Goal: Information Seeking & Learning: Compare options

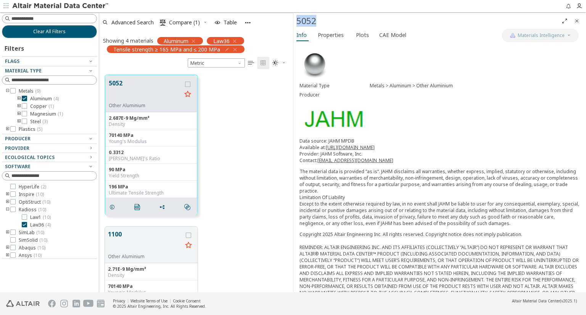
scroll to position [218, 188]
click at [387, 35] on span "CAE Model" at bounding box center [392, 35] width 27 height 12
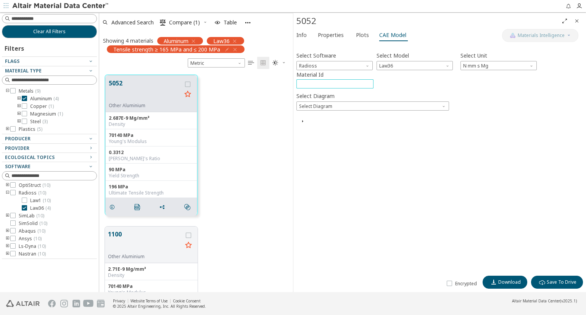
click at [308, 83] on input "****" at bounding box center [335, 84] width 76 height 8
type input "*****"
click at [342, 105] on span "Select Diagram" at bounding box center [373, 106] width 153 height 9
click at [507, 282] on span "Download" at bounding box center [509, 282] width 23 height 6
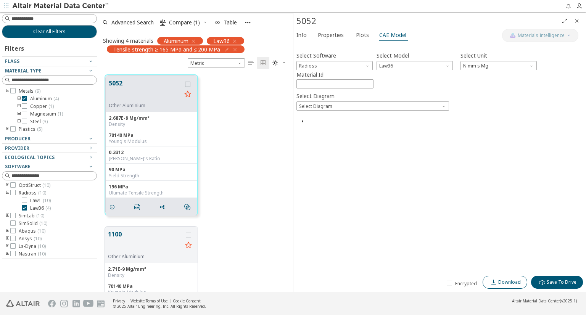
click at [505, 281] on span "Download" at bounding box center [509, 282] width 23 height 6
click at [543, 3] on div at bounding box center [336, 6] width 452 height 12
drag, startPoint x: 502, startPoint y: 282, endPoint x: 517, endPoint y: 82, distance: 200.2
click at [503, 282] on span "Download" at bounding box center [509, 282] width 23 height 6
click at [542, 42] on span "Download success" at bounding box center [543, 42] width 42 height 6
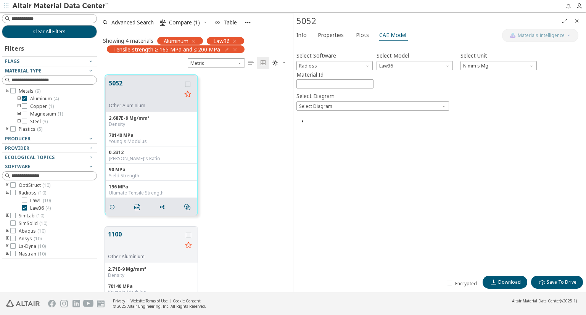
click at [557, 42] on div "Info Properties Plots CAE Model Select Software Radioss Select Model Law36 Sele…" at bounding box center [439, 160] width 293 height 263
click at [505, 282] on span "Download" at bounding box center [509, 282] width 23 height 6
click at [537, 44] on span "Download success" at bounding box center [543, 42] width 42 height 6
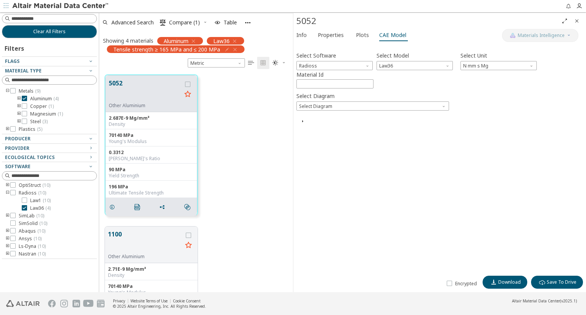
click at [548, 5] on div at bounding box center [336, 6] width 452 height 12
click at [189, 84] on icon "grid" at bounding box center [187, 84] width 5 height 5
click at [508, 281] on span "Download" at bounding box center [509, 282] width 23 height 6
click at [537, 40] on span "Download success" at bounding box center [543, 42] width 42 height 6
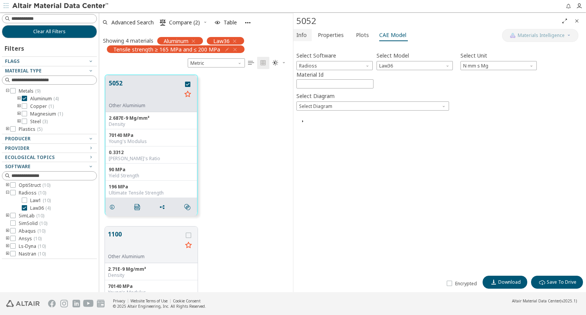
click at [303, 35] on span "Info" at bounding box center [302, 35] width 10 height 12
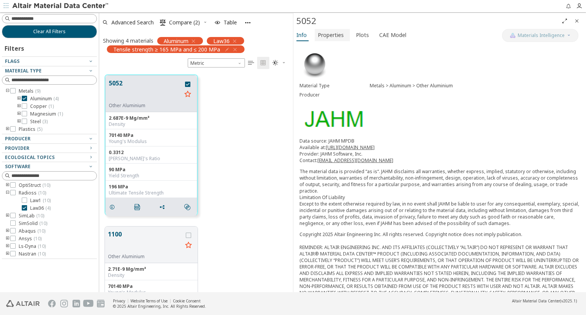
click at [330, 34] on span "Properties" at bounding box center [331, 35] width 26 height 12
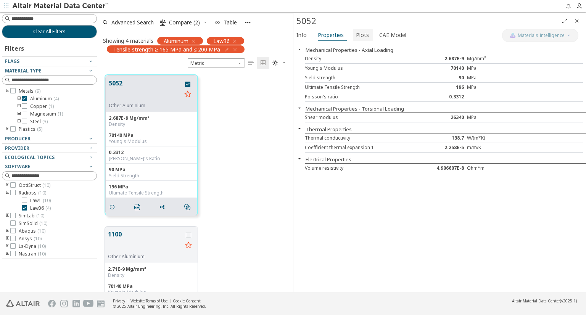
click at [362, 34] on span "Plots" at bounding box center [362, 35] width 13 height 12
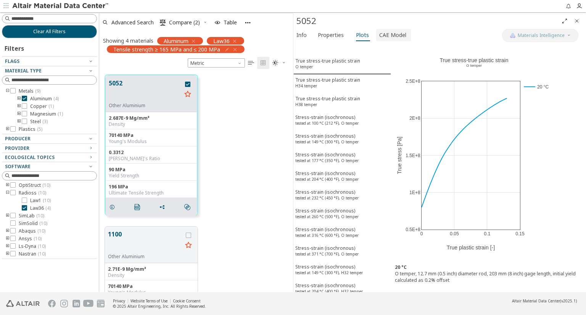
click at [389, 34] on span "CAE Model" at bounding box center [392, 35] width 27 height 12
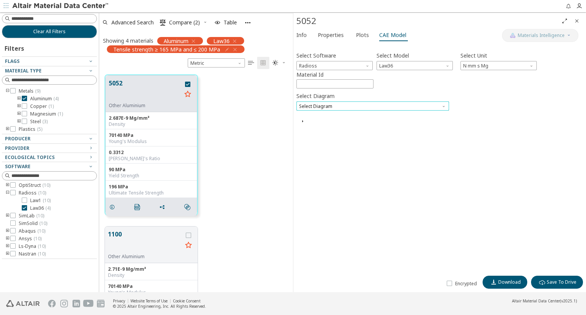
click at [343, 106] on span "Select Diagram" at bounding box center [373, 106] width 153 height 9
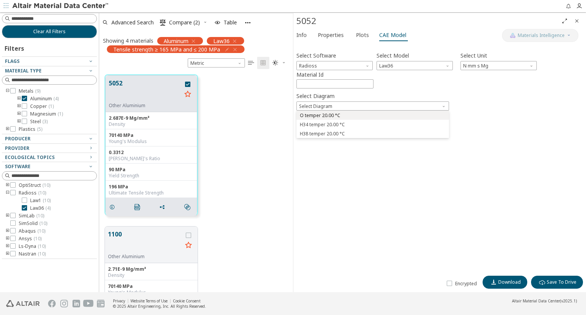
click at [365, 117] on span "O temper 20.00 °C" at bounding box center [373, 115] width 147 height 5
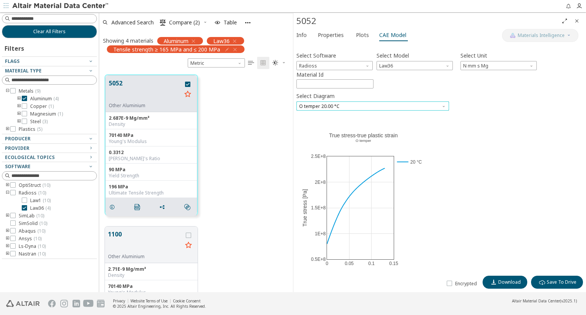
click at [346, 106] on span "O temper 20.00 °C" at bounding box center [373, 106] width 153 height 9
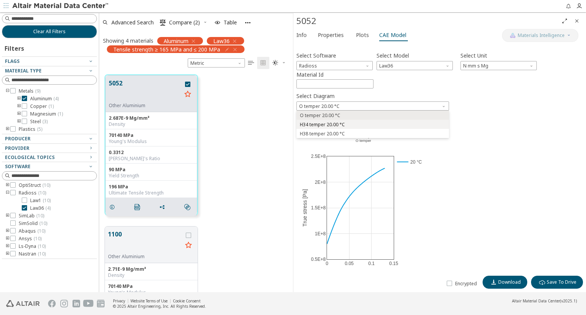
click at [325, 124] on span "H34 temper 20.00 °C" at bounding box center [322, 125] width 45 height 6
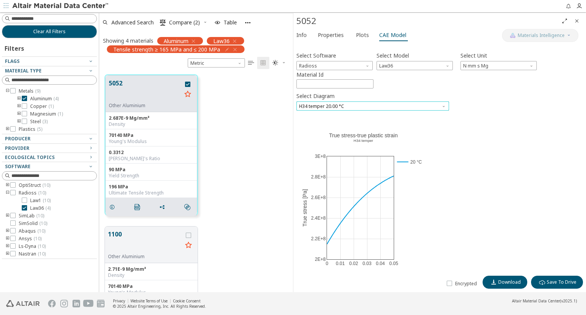
click at [336, 106] on span "H34 temper 20.00 °C" at bounding box center [373, 106] width 153 height 9
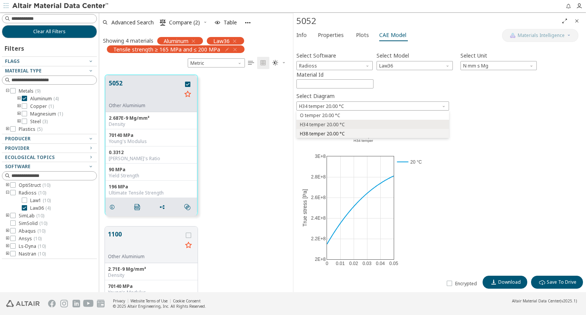
click at [326, 133] on span "H38 temper 20.00 °C" at bounding box center [322, 134] width 45 height 6
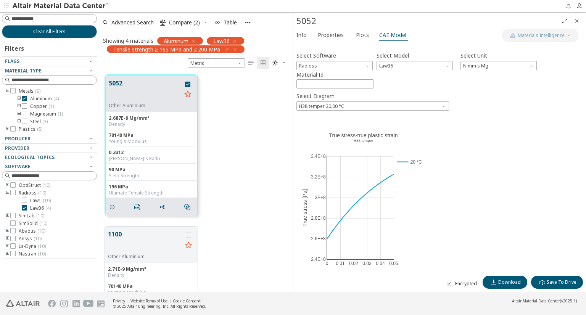
click at [452, 282] on icon at bounding box center [449, 283] width 5 height 5
click at [458, 286] on span "Encrypted" at bounding box center [466, 284] width 22 height 6
click at [511, 283] on span "Download" at bounding box center [509, 282] width 23 height 6
click at [445, 106] on span "Select Diagram" at bounding box center [445, 105] width 6 height 6
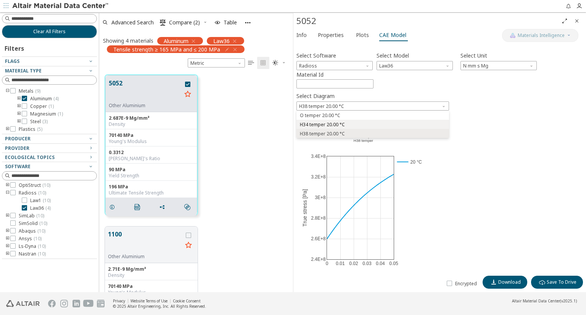
click at [336, 127] on span "H34 temper 20.00 °C" at bounding box center [322, 125] width 45 height 6
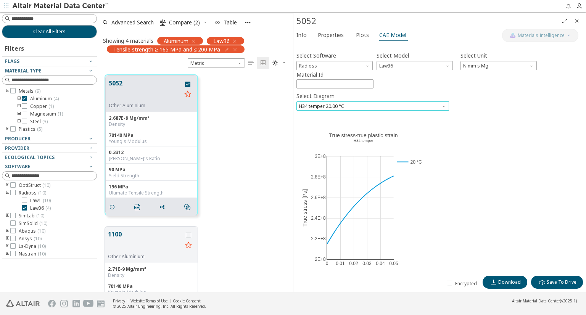
click at [358, 106] on span "H34 temper 20.00 °C" at bounding box center [373, 106] width 153 height 9
click at [333, 126] on span "H34 temper 20.00 °C" at bounding box center [322, 125] width 45 height 6
click at [461, 227] on div "0 0.01 0.02 0.03 0.04 0.05 2E+8 2.2E+8 2.4E+8 2.6E+8 2.8E+8 3E+8 20 °C True str…" at bounding box center [440, 204] width 287 height 172
click at [508, 282] on span "Download" at bounding box center [509, 282] width 23 height 6
click at [385, 105] on span "H34 temper 20.00 °C" at bounding box center [373, 106] width 153 height 9
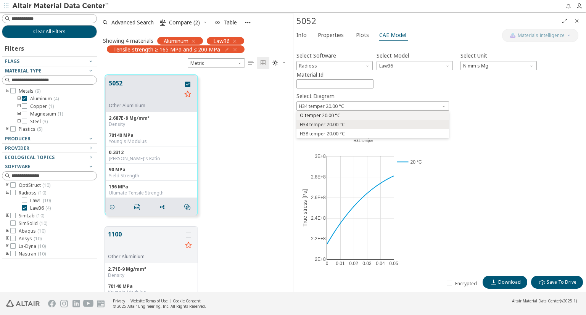
click at [325, 114] on span "O temper 20.00 °C" at bounding box center [320, 116] width 40 height 6
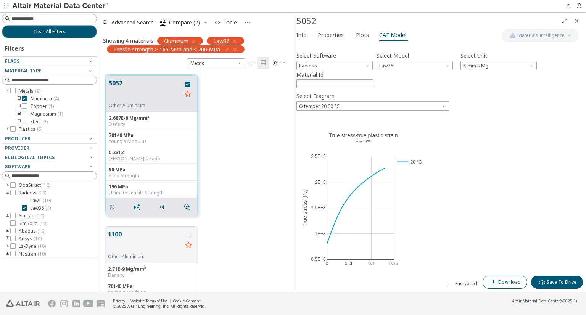
click at [510, 282] on span "Download" at bounding box center [509, 282] width 23 height 6
click at [304, 37] on span "Info" at bounding box center [302, 35] width 10 height 12
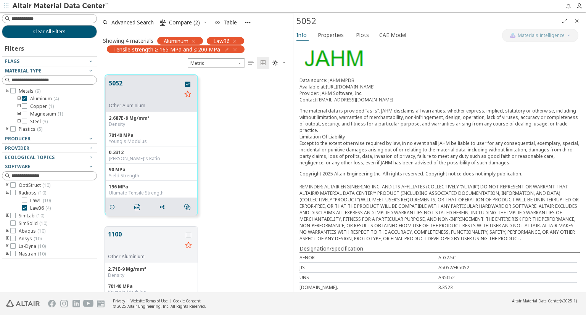
scroll to position [0, 0]
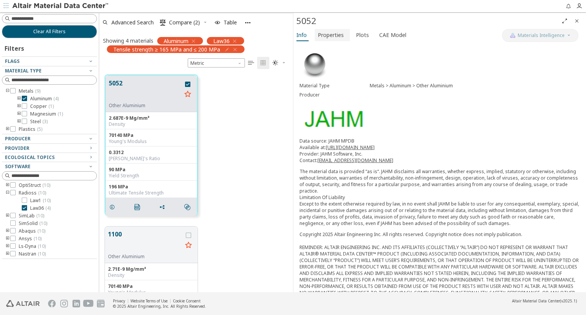
click at [336, 35] on span "Properties" at bounding box center [331, 35] width 26 height 12
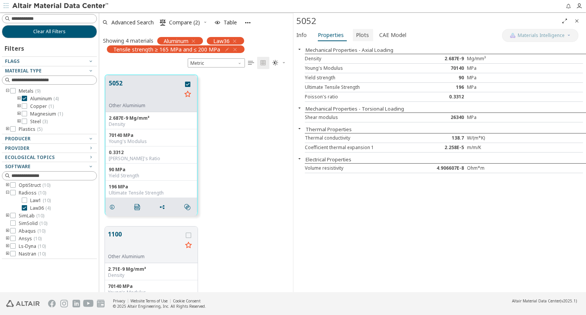
click at [360, 34] on span "Plots" at bounding box center [362, 35] width 13 height 12
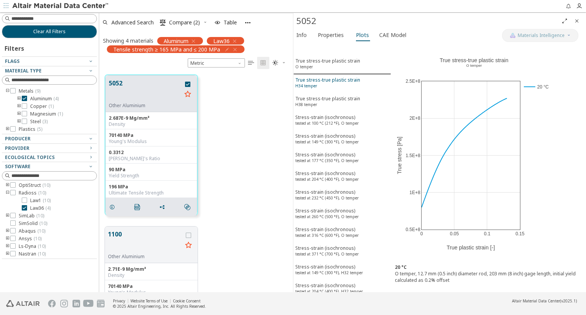
click at [345, 79] on div "True stress-true plastic strain H34 temper" at bounding box center [327, 84] width 65 height 14
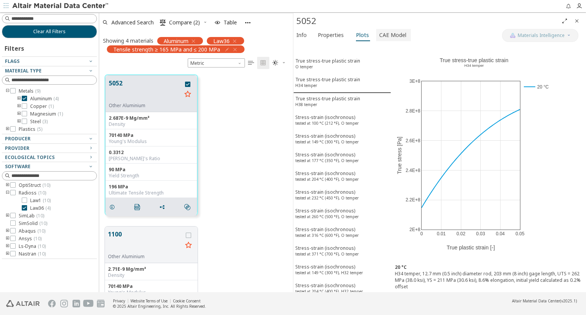
click at [390, 37] on span "CAE Model" at bounding box center [392, 35] width 27 height 12
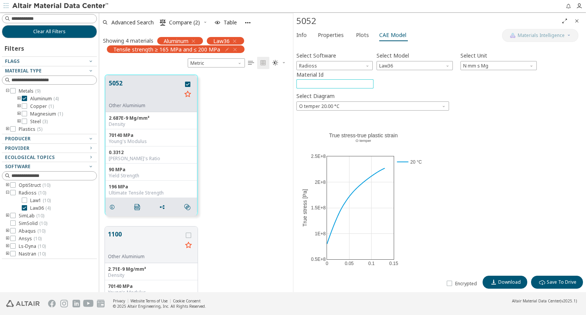
drag, startPoint x: 308, startPoint y: 84, endPoint x: 313, endPoint y: 83, distance: 5.0
click at [313, 83] on input "*****" at bounding box center [335, 84] width 76 height 8
type input "****"
click at [534, 182] on div "0 0.05 0.1 0.15 0.5E+8 1E+8 1.5E+8 2E+8 2.5E+8 20 °C True stress-true plastic s…" at bounding box center [440, 204] width 287 height 172
click at [520, 176] on div "0 0.05 0.1 0.15 0.5E+8 1E+8 1.5E+8 2E+8 2.5E+8 20 °C True stress-true plastic s…" at bounding box center [440, 204] width 287 height 172
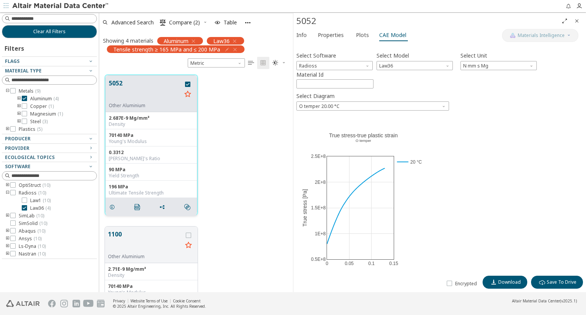
click at [120, 83] on button "5052" at bounding box center [145, 91] width 73 height 24
click at [302, 34] on span "Info" at bounding box center [302, 35] width 10 height 12
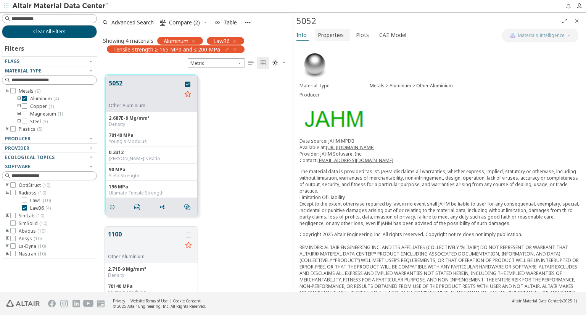
click at [323, 34] on span "Properties" at bounding box center [331, 35] width 26 height 12
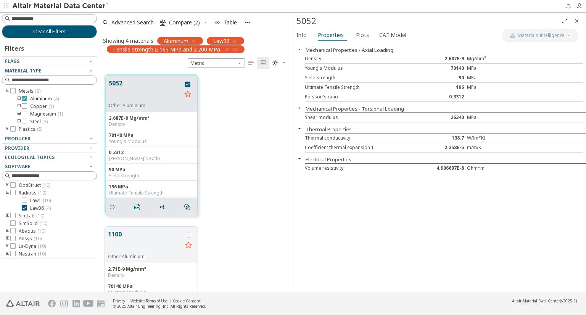
click at [26, 97] on icon at bounding box center [24, 98] width 5 height 5
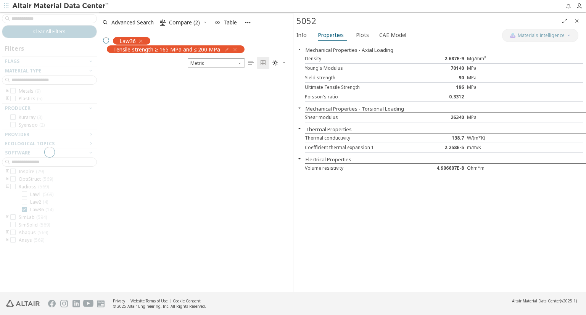
scroll to position [24, 0]
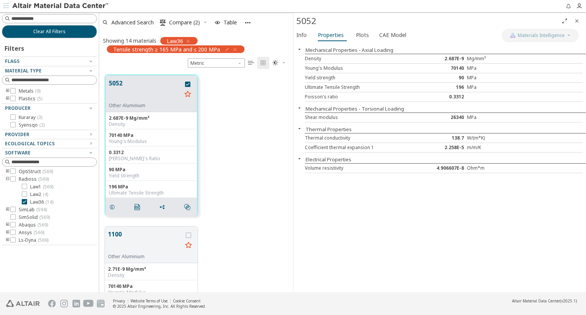
click at [6, 98] on icon "toogle group" at bounding box center [7, 99] width 5 height 6
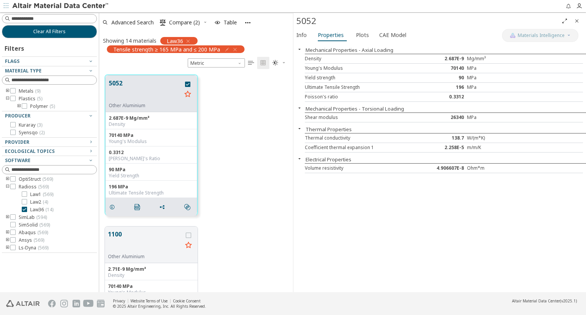
click at [18, 106] on icon "toogle group" at bounding box center [18, 106] width 5 height 6
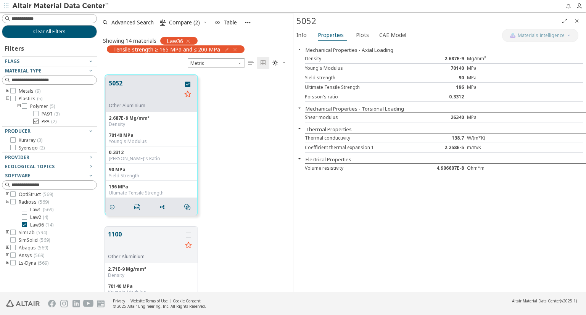
click at [36, 122] on icon at bounding box center [35, 121] width 5 height 5
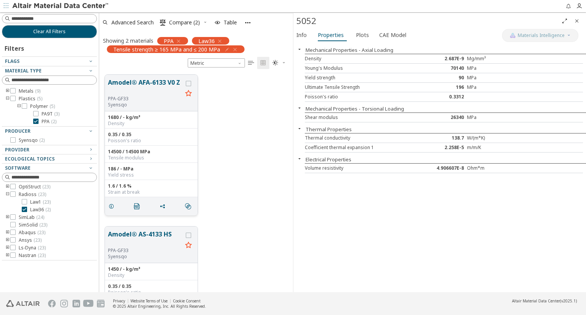
click at [133, 82] on button "Amodel® AFA-6133 V0 Z" at bounding box center [145, 87] width 74 height 18
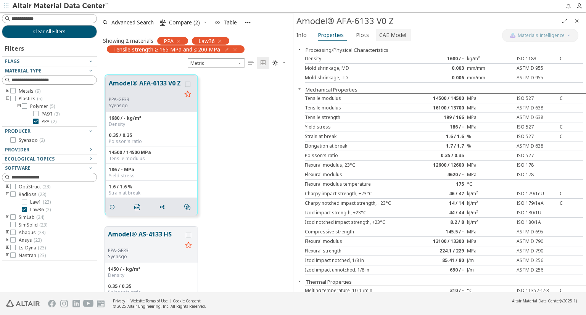
click at [386, 35] on span "CAE Model" at bounding box center [392, 35] width 27 height 12
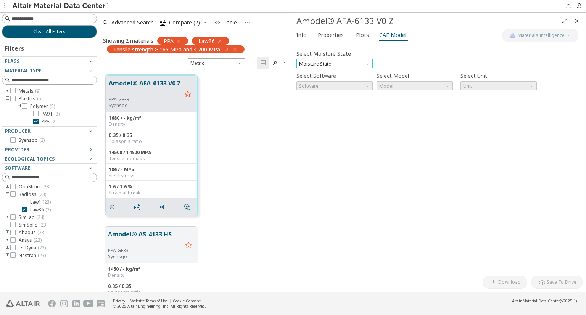
click at [347, 63] on span "Moisture State" at bounding box center [335, 63] width 76 height 9
click at [343, 83] on span "Software" at bounding box center [335, 85] width 76 height 9
click at [351, 85] on span "Software" at bounding box center [335, 85] width 76 height 9
click at [398, 84] on span "Model" at bounding box center [415, 85] width 76 height 9
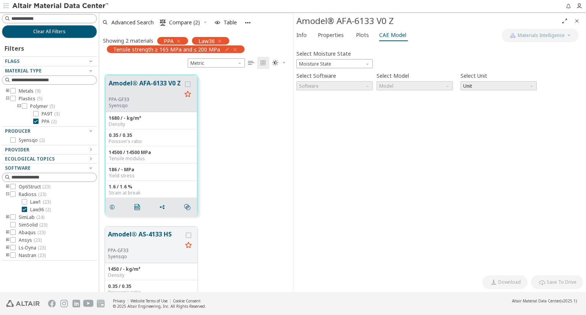
click at [491, 87] on span "Unit" at bounding box center [499, 85] width 76 height 9
click at [187, 83] on icon "grid" at bounding box center [187, 84] width 5 height 5
click at [361, 33] on span "Plots" at bounding box center [362, 35] width 13 height 12
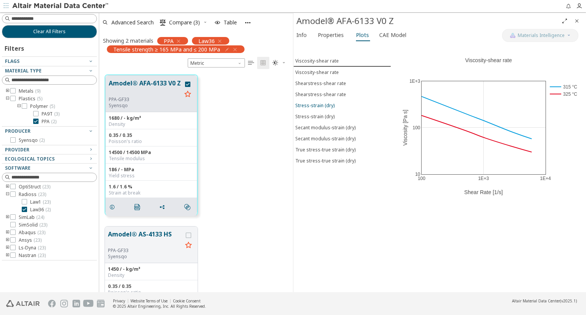
click at [314, 104] on div "Stress-strain (dry)" at bounding box center [314, 105] width 39 height 6
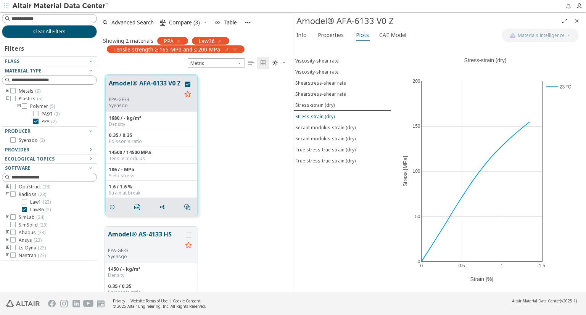
click at [311, 113] on div "Stress-strain (dry)" at bounding box center [314, 116] width 39 height 6
click at [388, 35] on span "CAE Model" at bounding box center [392, 35] width 27 height 12
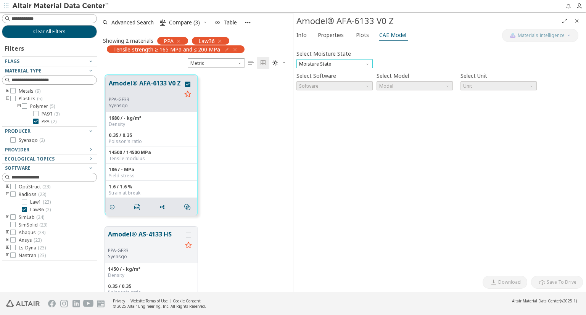
click at [356, 61] on span "Moisture State" at bounding box center [335, 63] width 76 height 9
click at [312, 84] on span "Conditioned" at bounding box center [313, 82] width 27 height 6
click at [313, 85] on span "Software" at bounding box center [335, 85] width 76 height 9
click at [331, 86] on span "Software" at bounding box center [335, 85] width 76 height 9
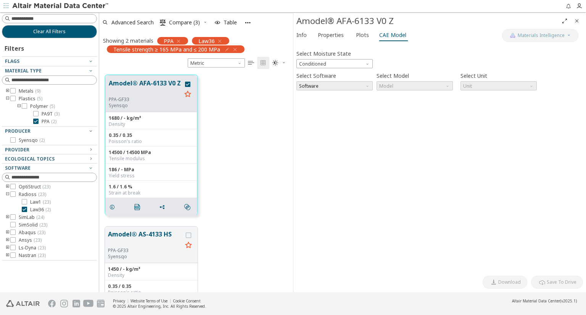
click at [331, 86] on span "Software" at bounding box center [335, 85] width 76 height 9
click at [390, 87] on span "Model" at bounding box center [415, 85] width 76 height 9
click at [481, 85] on span "Unit" at bounding box center [499, 85] width 76 height 9
click at [144, 234] on button "Amodel® AS-4133 HS" at bounding box center [145, 239] width 74 height 18
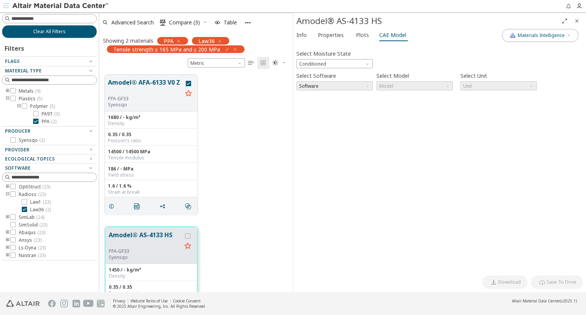
click at [335, 84] on span "Software" at bounding box center [335, 85] width 76 height 9
click at [364, 84] on span "Software" at bounding box center [335, 85] width 76 height 9
click at [407, 85] on span "Model" at bounding box center [415, 85] width 76 height 9
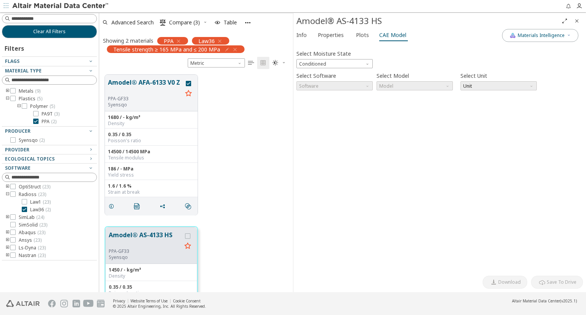
click at [476, 87] on span "Unit" at bounding box center [499, 85] width 76 height 9
click at [487, 86] on span "Unit" at bounding box center [499, 85] width 76 height 9
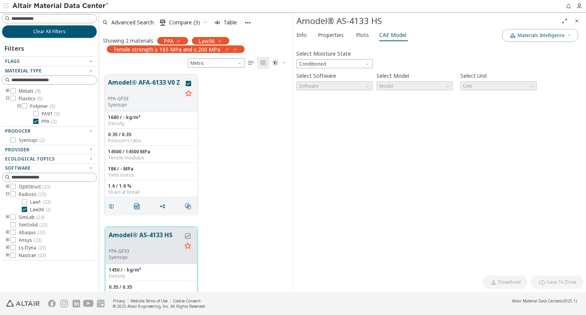
click at [186, 236] on icon "grid" at bounding box center [187, 236] width 5 height 5
click at [530, 88] on span "Unit" at bounding box center [499, 85] width 76 height 9
click at [526, 87] on span "Unit" at bounding box center [499, 85] width 76 height 9
click at [485, 87] on span "Unit" at bounding box center [499, 85] width 76 height 9
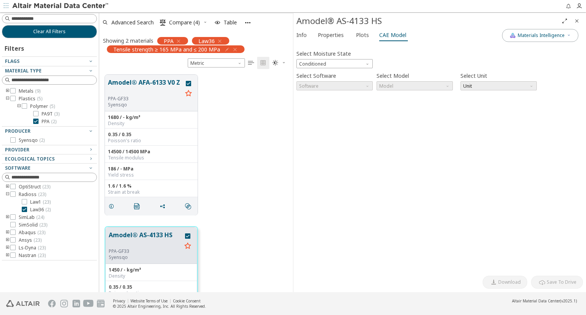
click at [485, 87] on span "Unit" at bounding box center [499, 85] width 76 height 9
click at [24, 106] on icon at bounding box center [24, 105] width 5 height 5
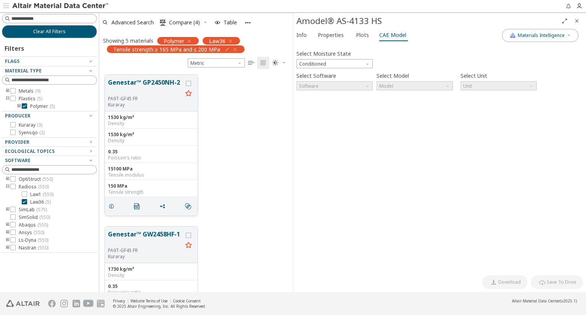
click at [152, 93] on button "Genestar™ GP2450NH-2" at bounding box center [145, 87] width 74 height 18
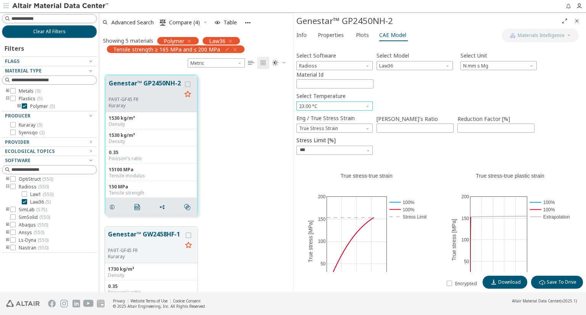
click at [367, 106] on span "Select Temperature" at bounding box center [368, 105] width 6 height 6
click at [412, 100] on div "Select Temperature 23.00 °C" at bounding box center [440, 100] width 287 height 20
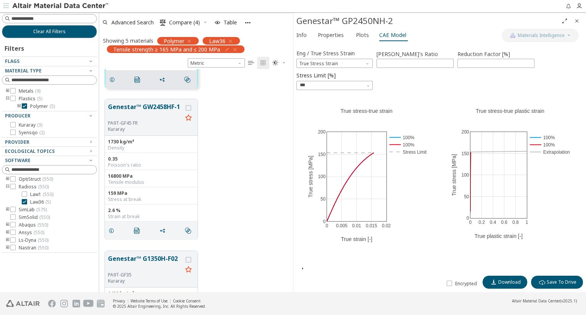
scroll to position [114, 0]
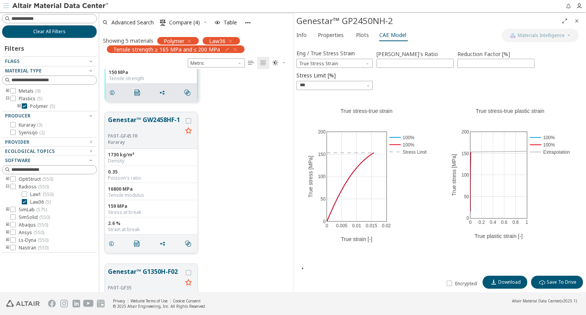
click at [153, 119] on button "Genestar™ GW2458HF-1" at bounding box center [145, 124] width 74 height 18
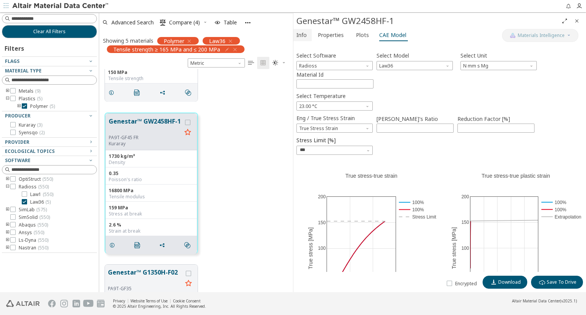
click at [304, 38] on span "Info" at bounding box center [302, 35] width 10 height 12
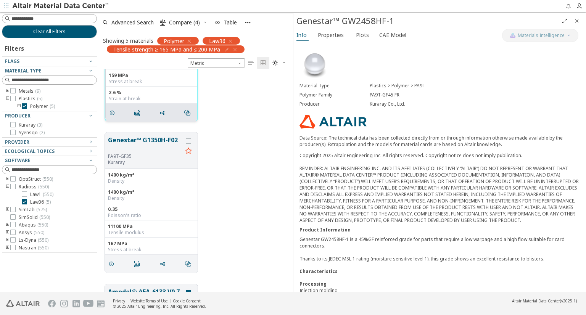
scroll to position [266, 0]
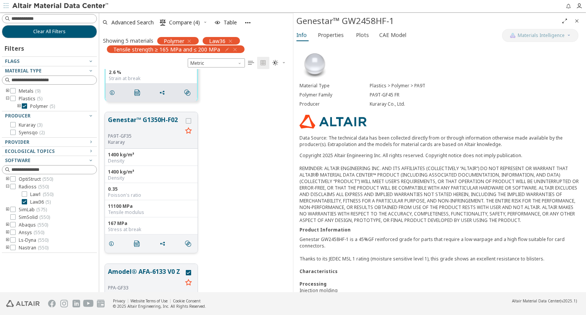
click at [161, 119] on button "Genestar™ G1350H-F02" at bounding box center [145, 124] width 74 height 18
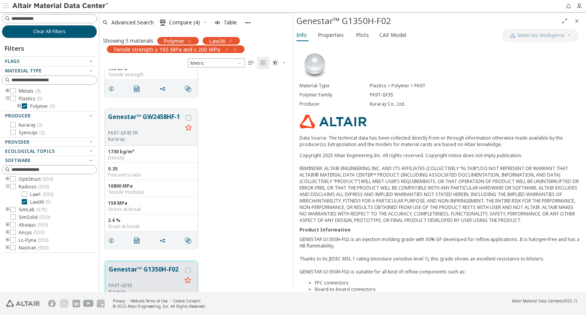
scroll to position [113, 0]
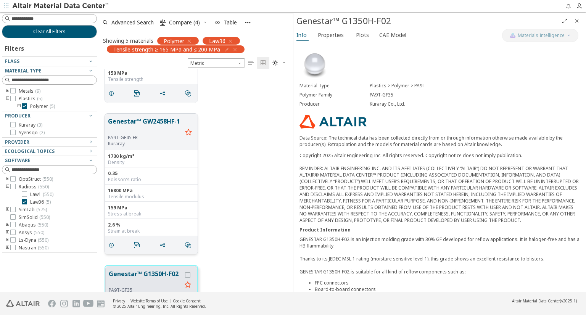
click at [152, 119] on button "Genestar™ GW2458HF-1" at bounding box center [145, 126] width 74 height 18
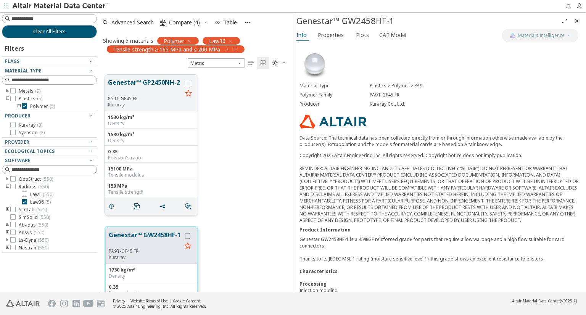
click at [160, 81] on button "Genestar™ GP2450NH-2" at bounding box center [145, 87] width 74 height 18
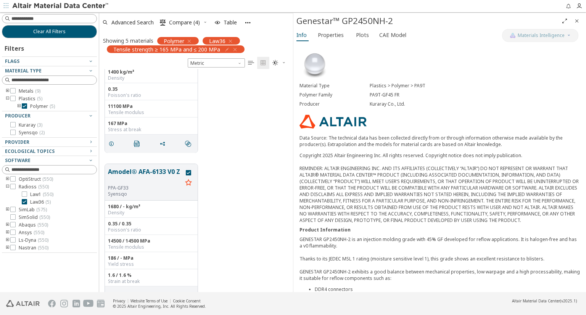
scroll to position [382, 0]
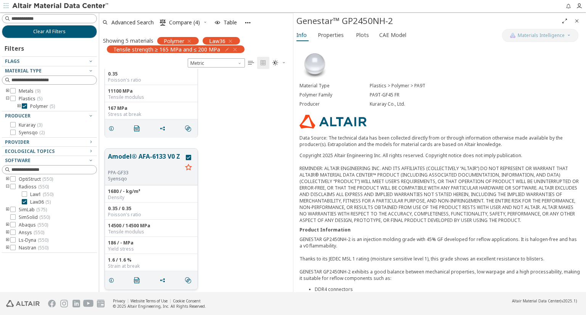
click at [139, 157] on button "Amodel® AFA-6133 V0 Z" at bounding box center [145, 161] width 74 height 18
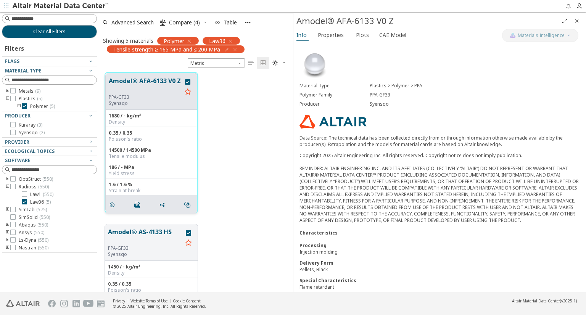
scroll to position [420, 0]
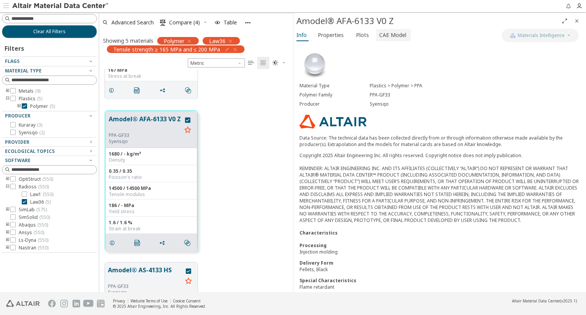
click at [394, 35] on span "CAE Model" at bounding box center [392, 35] width 27 height 12
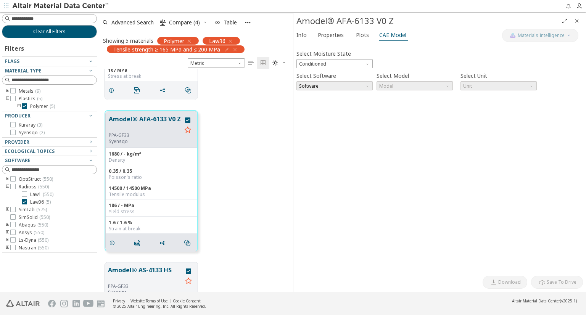
click at [355, 86] on span "Software" at bounding box center [335, 85] width 76 height 9
click at [410, 87] on span "Model" at bounding box center [415, 85] width 76 height 9
click at [492, 85] on span "Unit" at bounding box center [499, 85] width 76 height 9
click at [338, 65] on span "Conditioned" at bounding box center [335, 63] width 76 height 9
click at [306, 73] on span "Dry" at bounding box center [304, 73] width 8 height 6
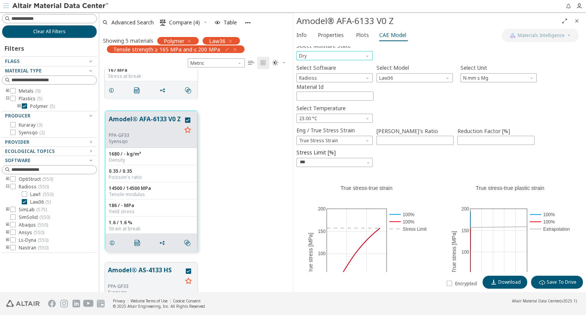
scroll to position [0, 0]
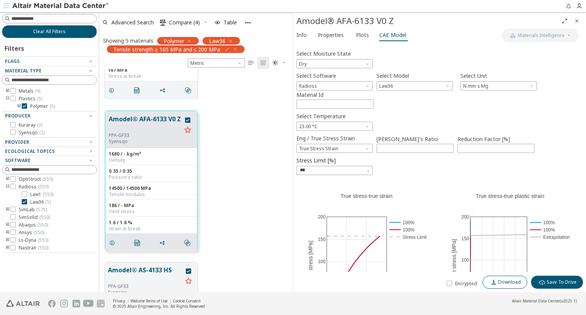
click at [509, 281] on span "Download" at bounding box center [509, 282] width 23 height 6
drag, startPoint x: 181, startPoint y: 119, endPoint x: 149, endPoint y: 119, distance: 31.3
click at [149, 119] on button "Amodel® AFA-6133 V0 Z" at bounding box center [145, 123] width 73 height 18
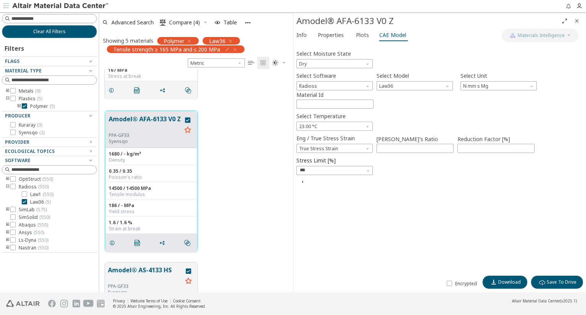
drag, startPoint x: 180, startPoint y: 120, endPoint x: 164, endPoint y: 116, distance: 16.8
click at [164, 116] on button "Amodel® AFA-6133 V0 Z" at bounding box center [145, 123] width 73 height 18
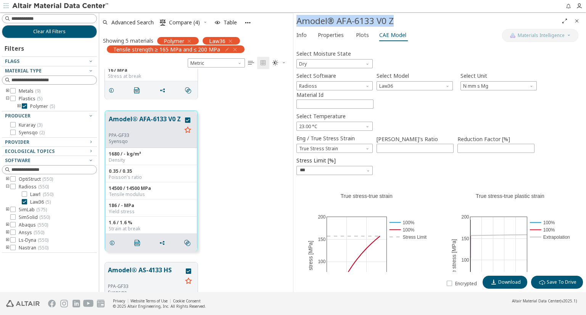
drag, startPoint x: 395, startPoint y: 21, endPoint x: 297, endPoint y: 19, distance: 98.5
click at [297, 19] on div "Amodel® AFA-6133 V0 Z" at bounding box center [428, 21] width 262 height 12
copy div "Amodel® AFA-6133 V0 Z"
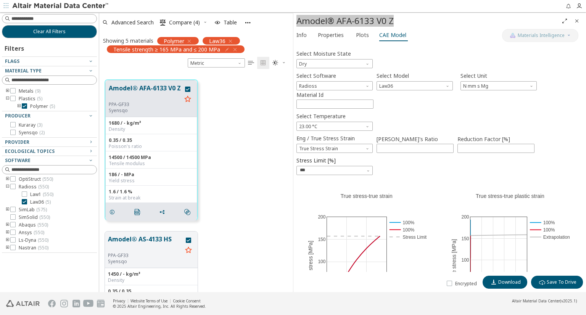
scroll to position [422, 0]
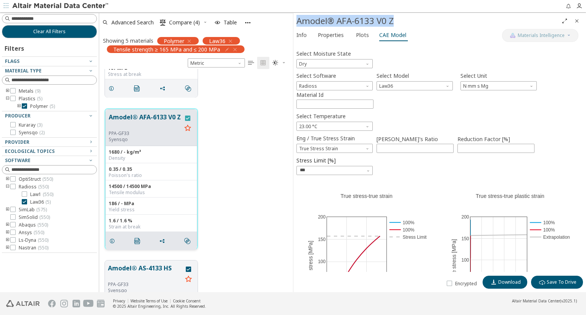
click at [186, 117] on icon "grid" at bounding box center [187, 118] width 5 height 5
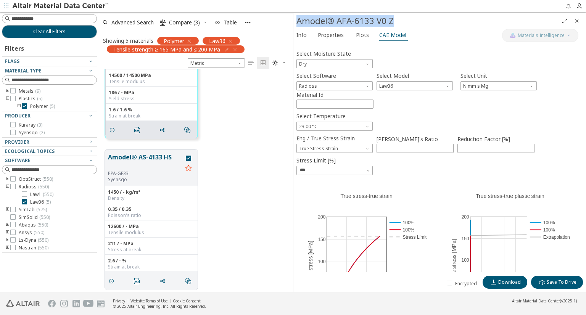
scroll to position [536, 0]
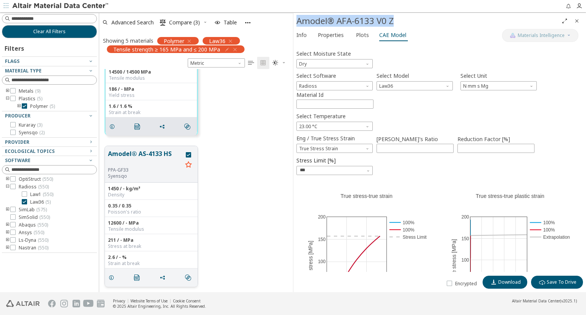
click at [151, 152] on button "Amodel® AS-4133 HS" at bounding box center [145, 158] width 74 height 18
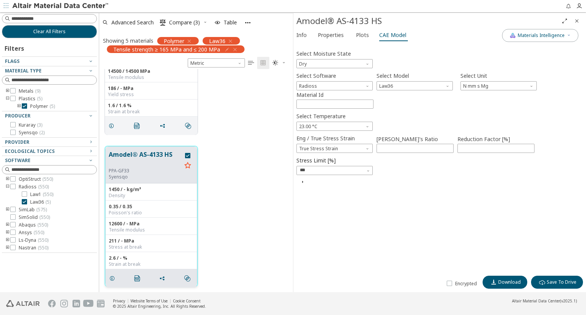
scroll to position [536, 0]
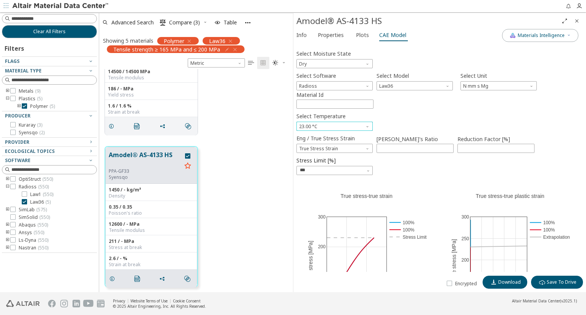
click at [368, 126] on span "Select Temperature" at bounding box center [368, 125] width 6 height 6
click at [308, 144] on span "80.00 °C" at bounding box center [309, 145] width 18 height 6
click at [320, 127] on span "80.00 °C" at bounding box center [335, 126] width 76 height 9
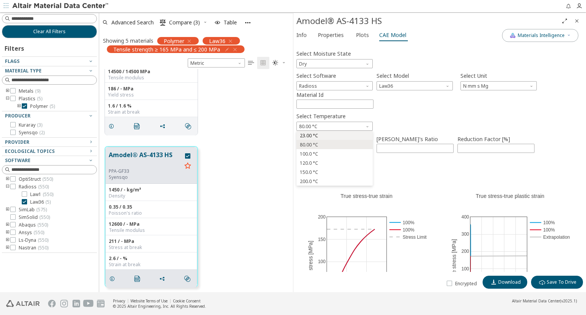
click at [311, 135] on span "23.00 °C" at bounding box center [309, 136] width 18 height 6
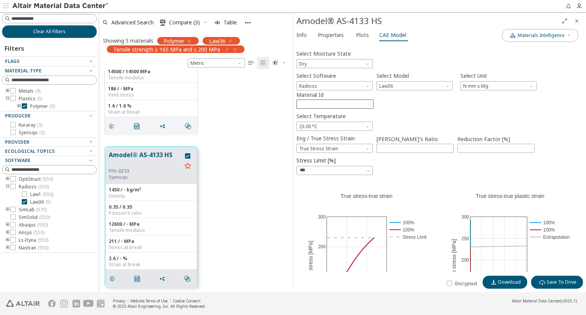
click at [308, 103] on input "****" at bounding box center [335, 104] width 76 height 8
type input "*****"
click at [505, 282] on span "Download" at bounding box center [509, 282] width 23 height 6
click at [7, 97] on icon "toogle group" at bounding box center [7, 99] width 5 height 6
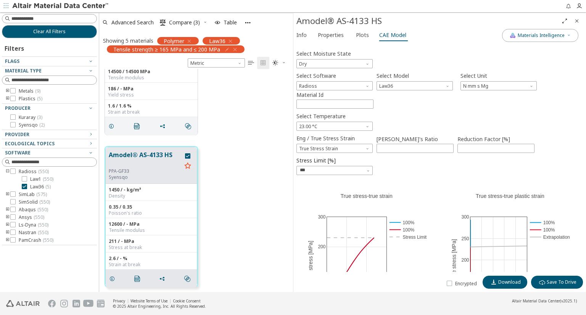
scroll to position [0, 0]
click at [61, 80] on input at bounding box center [50, 80] width 94 height 8
click at [89, 70] on icon "button" at bounding box center [91, 71] width 6 height 6
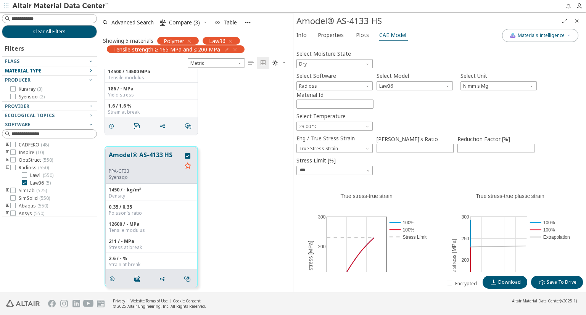
click at [89, 70] on icon "button" at bounding box center [91, 71] width 6 height 6
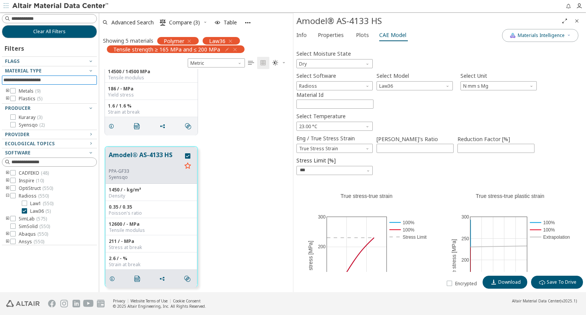
click at [69, 81] on input at bounding box center [50, 80] width 94 height 8
click at [32, 81] on input at bounding box center [50, 80] width 94 height 8
paste input "**********"
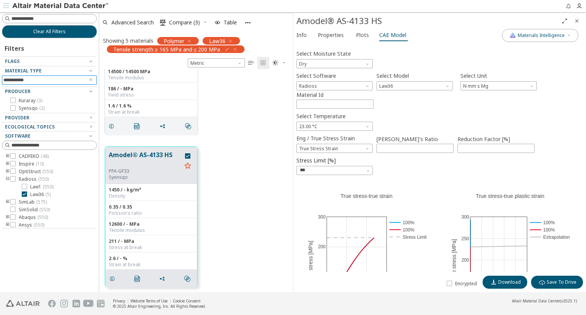
type input "**********"
click at [33, 118] on div "Provider" at bounding box center [46, 118] width 83 height 6
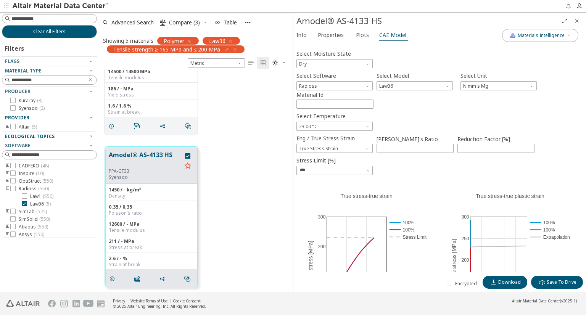
click at [33, 137] on span "Ecological Topics" at bounding box center [30, 136] width 50 height 6
click at [92, 136] on icon "button" at bounding box center [91, 136] width 6 height 6
click at [8, 126] on icon "toogle group" at bounding box center [7, 127] width 5 height 6
click at [26, 134] on icon at bounding box center [24, 134] width 5 height 5
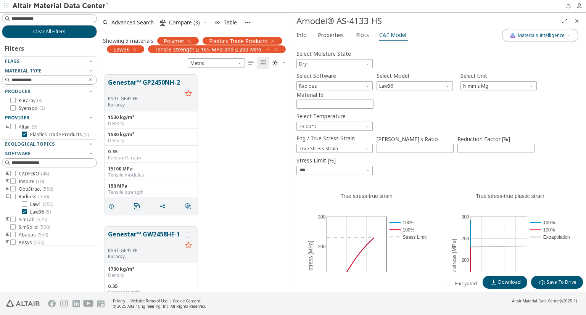
click at [190, 40] on icon "button" at bounding box center [189, 41] width 6 height 6
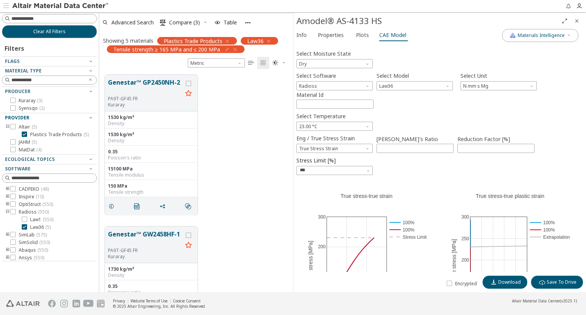
click at [226, 39] on icon "button" at bounding box center [227, 41] width 6 height 6
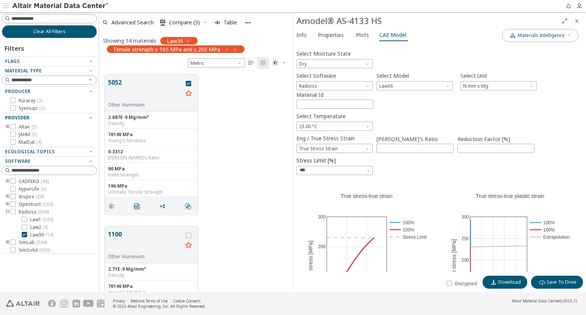
click at [235, 49] on icon "button" at bounding box center [235, 50] width 6 height 6
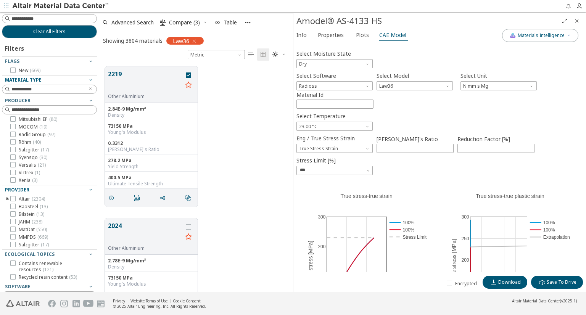
click at [88, 79] on icon "button" at bounding box center [91, 80] width 6 height 6
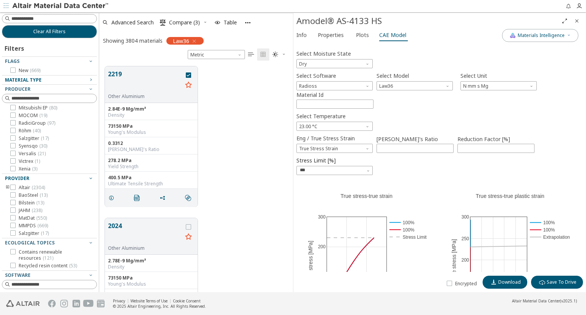
click at [88, 79] on icon "button" at bounding box center [91, 80] width 6 height 6
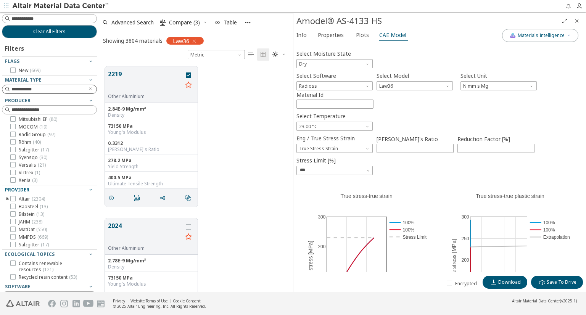
click at [53, 87] on input "**********" at bounding box center [47, 89] width 73 height 8
click at [89, 87] on icon "Clear text" at bounding box center [91, 89] width 5 height 5
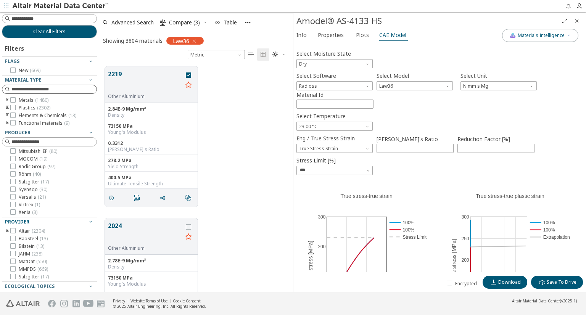
click at [6, 115] on icon "toogle group" at bounding box center [7, 116] width 5 height 6
click at [7, 129] on icon "toogle group" at bounding box center [7, 131] width 5 height 6
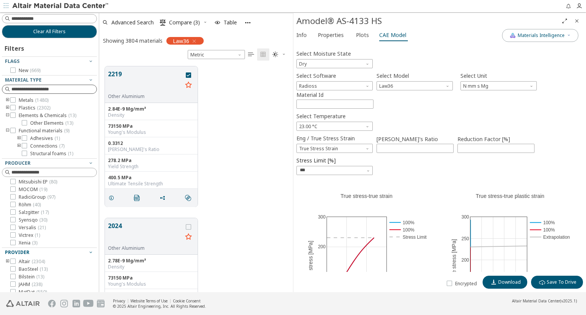
click at [18, 138] on icon "toogle group" at bounding box center [18, 138] width 5 height 6
click at [38, 146] on icon at bounding box center [35, 145] width 5 height 5
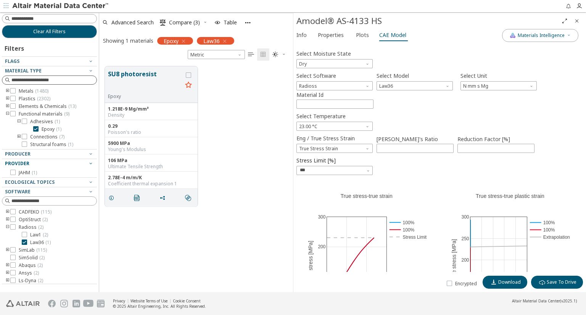
click at [19, 136] on icon "toogle group" at bounding box center [18, 137] width 5 height 6
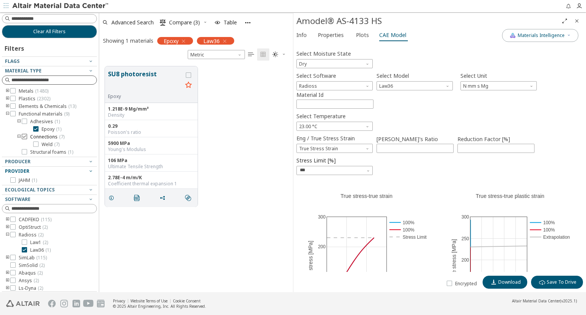
click at [44, 136] on span "Connections ( 7 )" at bounding box center [47, 137] width 34 height 6
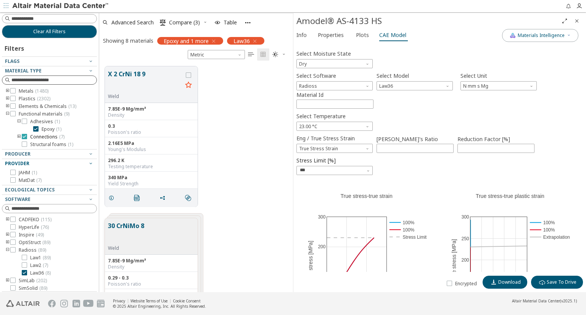
click at [23, 134] on icon at bounding box center [24, 136] width 5 height 5
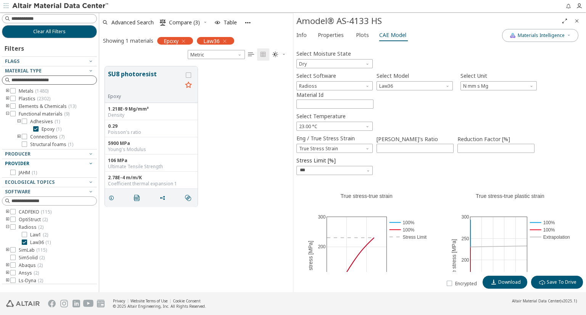
click at [7, 105] on icon "toogle group" at bounding box center [7, 106] width 5 height 6
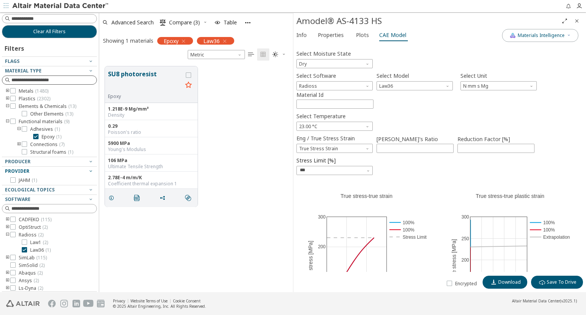
click at [8, 97] on icon "toogle group" at bounding box center [7, 99] width 5 height 6
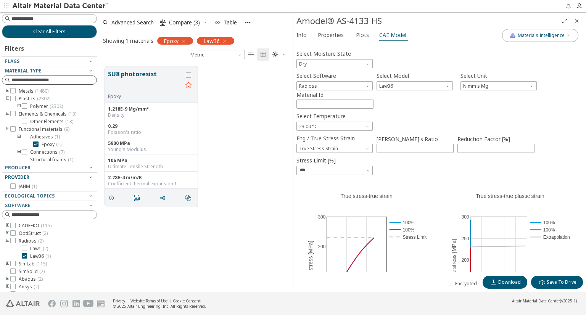
click at [8, 97] on icon "toogle group" at bounding box center [7, 99] width 5 height 6
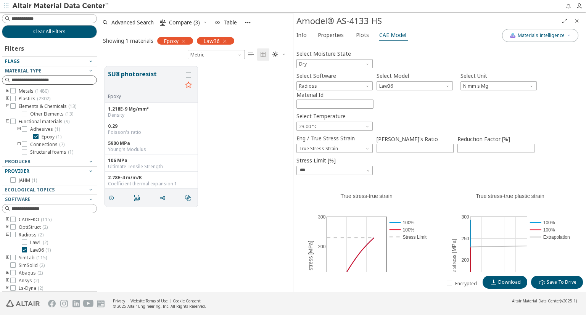
click at [88, 60] on icon "button" at bounding box center [91, 61] width 6 height 6
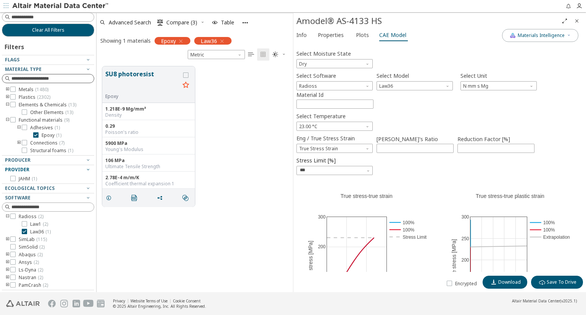
scroll to position [226, 191]
drag, startPoint x: 95, startPoint y: 258, endPoint x: 97, endPoint y: 277, distance: 19.2
click at [97, 277] on div "Clear All Filters Filters Flags Material Type Metals ( 1480 ) Plastics ( 2302 )…" at bounding box center [293, 152] width 586 height 280
click at [49, 134] on span "Epoxy ( 1 )" at bounding box center [52, 135] width 20 height 6
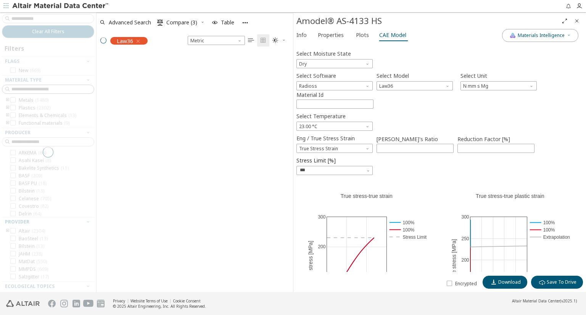
scroll to position [226, 191]
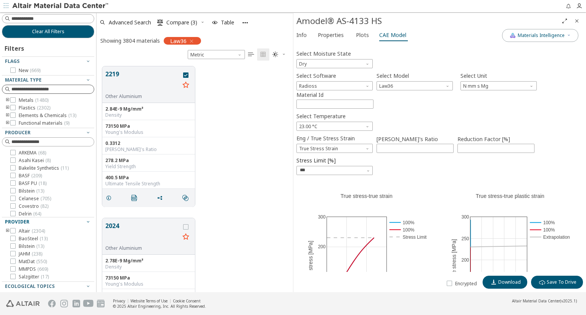
click at [6, 116] on icon "toogle group" at bounding box center [7, 116] width 5 height 6
click at [8, 129] on icon "toogle group" at bounding box center [7, 131] width 5 height 6
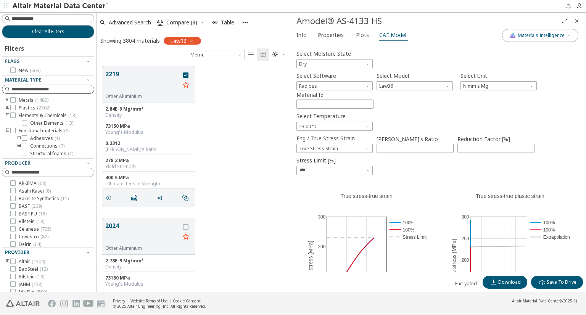
click at [17, 138] on icon "toogle group" at bounding box center [18, 138] width 5 height 6
click at [38, 147] on icon at bounding box center [35, 145] width 5 height 5
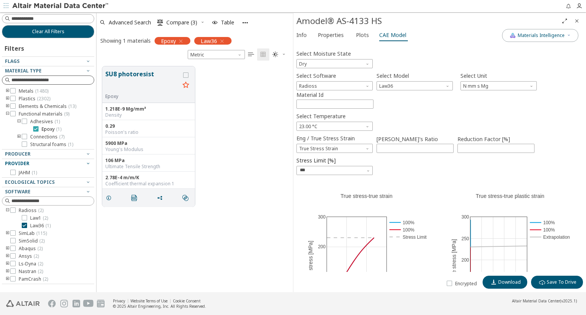
scroll to position [17, 0]
click at [147, 73] on button "SU8 photoresist" at bounding box center [142, 81] width 74 height 24
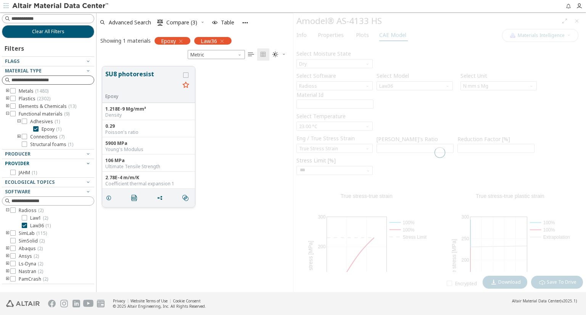
type input "****"
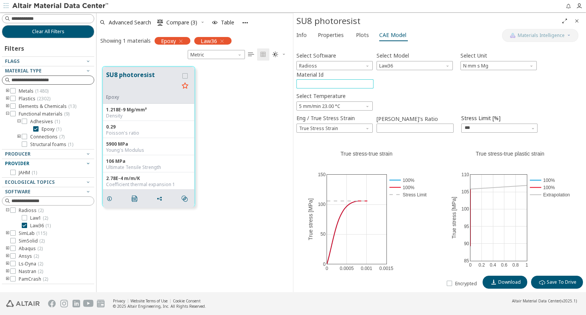
drag, startPoint x: 308, startPoint y: 82, endPoint x: 321, endPoint y: 84, distance: 12.5
click at [321, 84] on input "*****" at bounding box center [335, 84] width 76 height 8
click at [366, 105] on span "Select Temperature" at bounding box center [368, 105] width 6 height 6
click at [421, 96] on div "Select Temperature 5 mm/min 23.00 °C" at bounding box center [440, 100] width 287 height 20
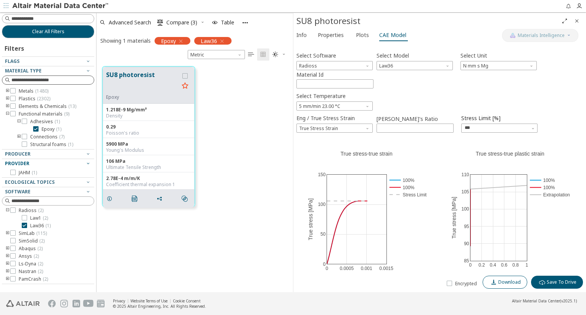
click at [507, 280] on span "Download" at bounding box center [509, 282] width 23 height 6
click at [508, 281] on span "Download" at bounding box center [509, 282] width 23 height 6
click at [188, 75] on label "grid" at bounding box center [185, 75] width 7 height 5
click at [514, 282] on span "Download" at bounding box center [509, 282] width 23 height 6
drag, startPoint x: 309, startPoint y: 83, endPoint x: 318, endPoint y: 83, distance: 8.8
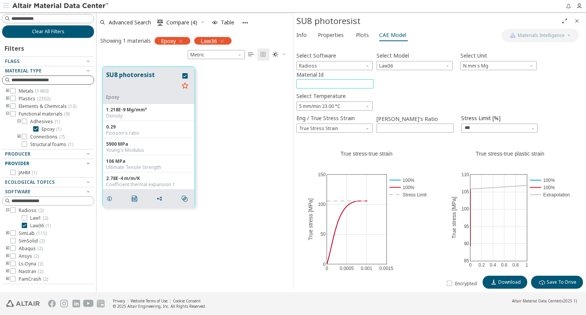
click at [318, 83] on input "*****" at bounding box center [335, 84] width 76 height 8
type input "*****"
click at [508, 281] on span "Download" at bounding box center [509, 282] width 23 height 6
click at [538, 42] on span "Download success" at bounding box center [543, 42] width 42 height 6
click at [358, 36] on span "Plots" at bounding box center [362, 35] width 13 height 12
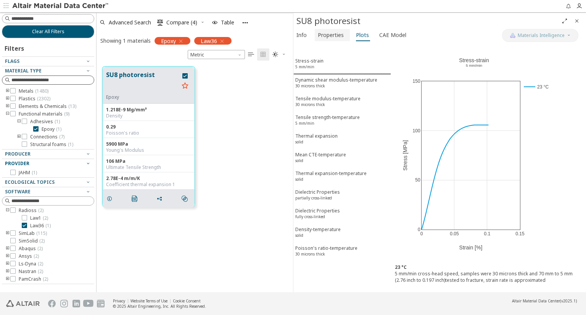
click at [339, 35] on span "Properties" at bounding box center [331, 35] width 26 height 12
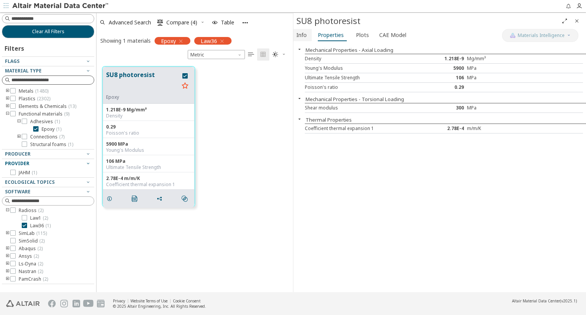
click at [302, 35] on span "Info" at bounding box center [302, 35] width 10 height 12
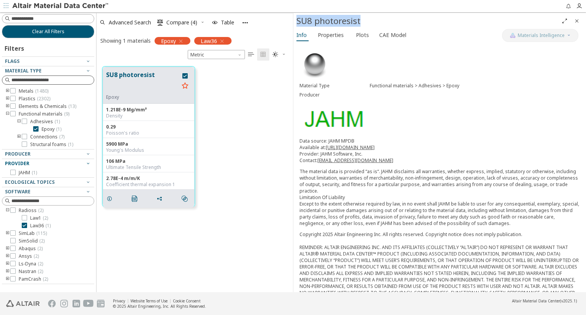
drag, startPoint x: 363, startPoint y: 22, endPoint x: 296, endPoint y: 21, distance: 67.2
click at [296, 21] on div "SU8 photoresist" at bounding box center [439, 21] width 293 height 16
copy div "SU8 photoresist"
click at [37, 129] on icon at bounding box center [35, 128] width 5 height 5
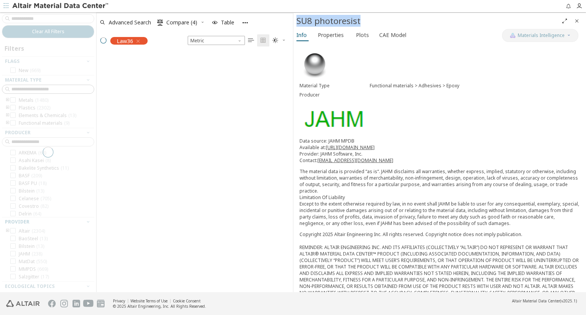
scroll to position [226, 191]
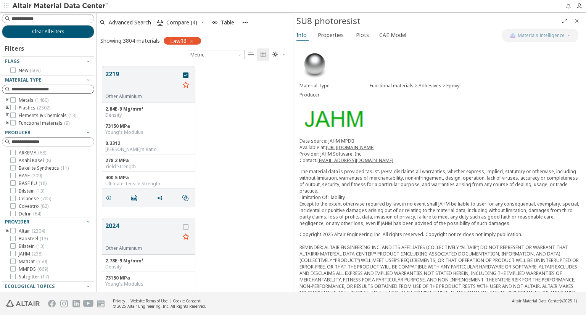
click at [7, 98] on icon "toogle group" at bounding box center [7, 100] width 5 height 6
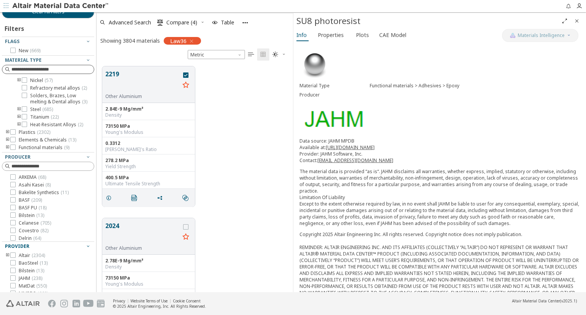
scroll to position [38, 0]
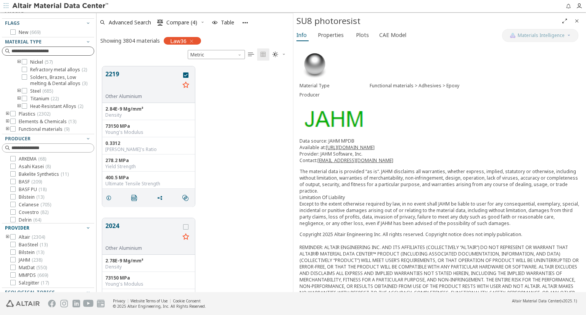
click at [8, 113] on icon "toogle group" at bounding box center [7, 114] width 5 height 6
click at [20, 117] on icon "toogle group" at bounding box center [18, 114] width 5 height 6
click at [37, 98] on icon at bounding box center [35, 95] width 5 height 5
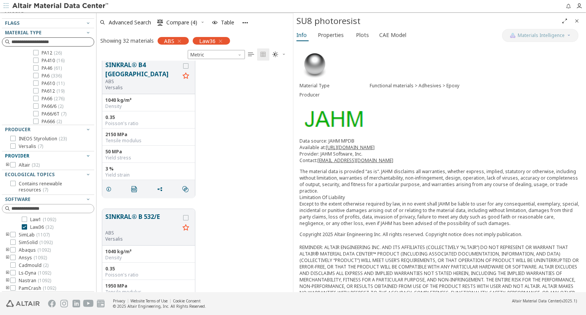
scroll to position [2443, 0]
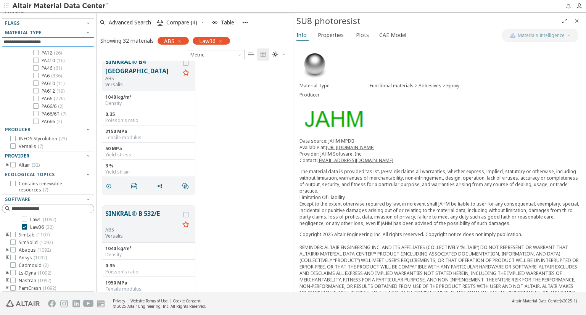
click at [59, 42] on input at bounding box center [48, 42] width 91 height 8
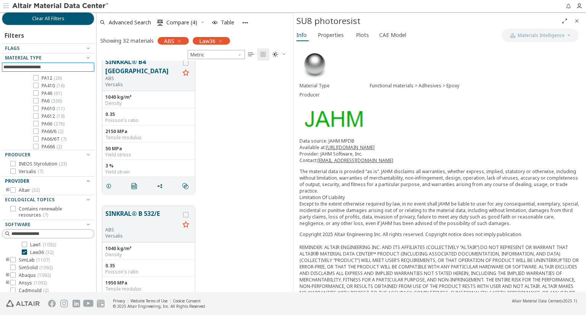
scroll to position [0, 0]
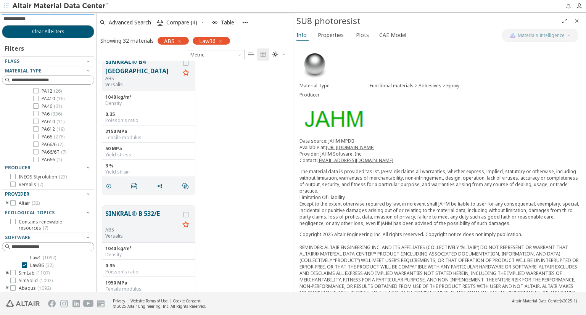
click at [58, 20] on input at bounding box center [48, 19] width 91 height 8
type input "**********"
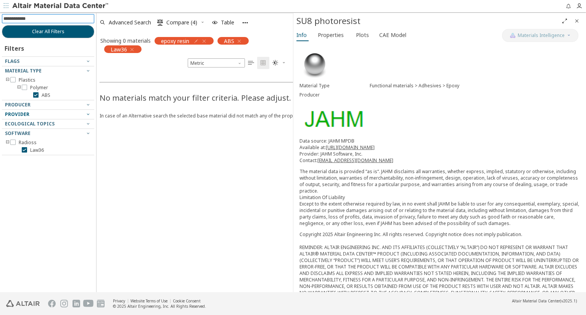
click at [89, 125] on div at bounding box center [46, 127] width 89 height 4
click at [87, 123] on icon "button" at bounding box center [88, 124] width 6 height 6
click at [88, 114] on icon "button" at bounding box center [88, 114] width 6 height 6
click at [89, 105] on icon "button" at bounding box center [88, 105] width 6 height 6
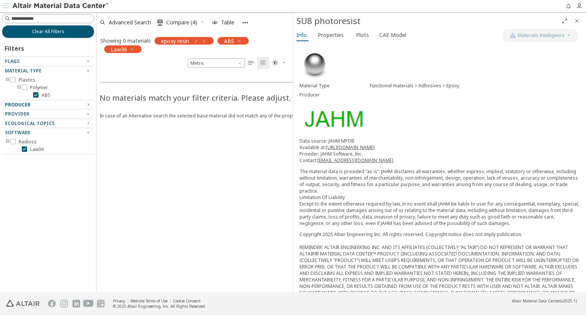
click at [88, 104] on icon "button" at bounding box center [88, 105] width 6 height 6
click at [24, 87] on icon at bounding box center [24, 87] width 5 height 5
click at [205, 40] on icon "button" at bounding box center [204, 41] width 6 height 6
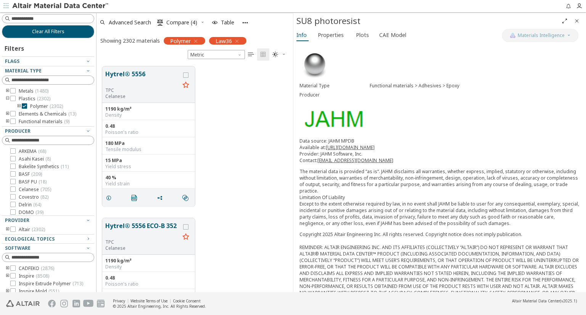
scroll to position [226, 191]
click at [20, 106] on icon "toogle group" at bounding box center [18, 106] width 5 height 6
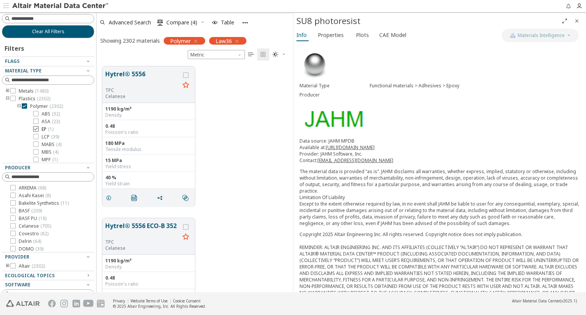
click at [44, 127] on span "EP ( 1 )" at bounding box center [48, 129] width 12 height 6
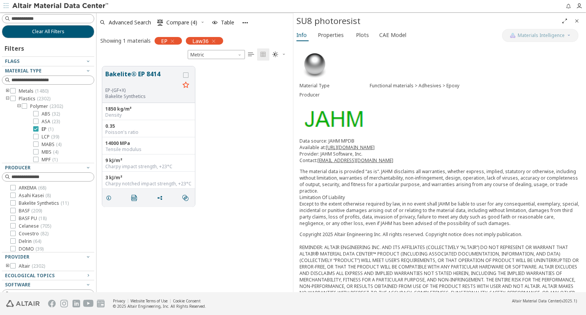
scroll to position [226, 191]
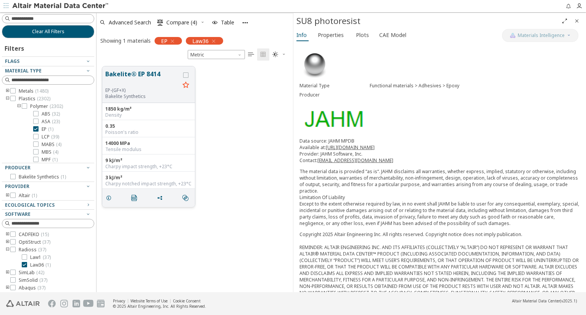
drag, startPoint x: 161, startPoint y: 75, endPoint x: 122, endPoint y: 73, distance: 39.4
click at [122, 73] on button "Bakelite® EP 8414" at bounding box center [142, 78] width 74 height 18
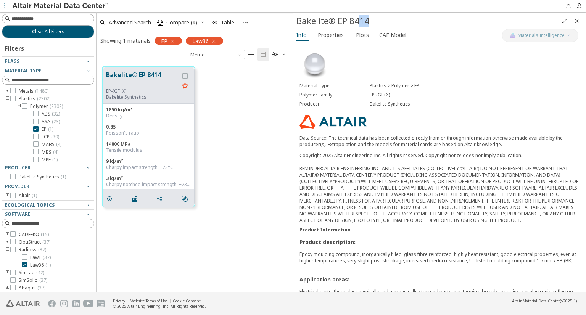
drag, startPoint x: 372, startPoint y: 19, endPoint x: 360, endPoint y: 21, distance: 12.4
click at [360, 21] on div "Bakelite® EP 8414" at bounding box center [428, 21] width 262 height 12
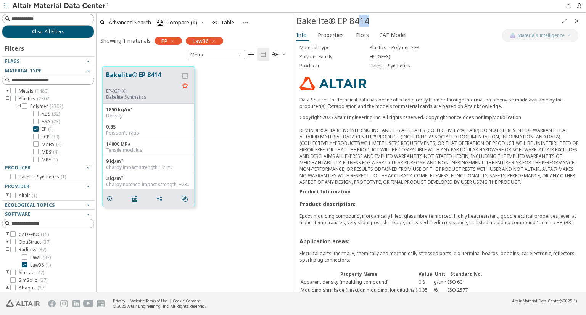
scroll to position [76, 0]
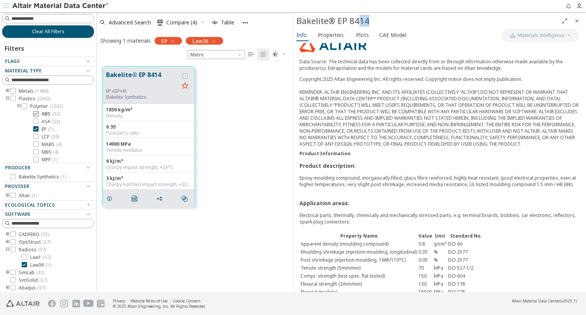
click at [37, 113] on icon at bounding box center [35, 113] width 5 height 5
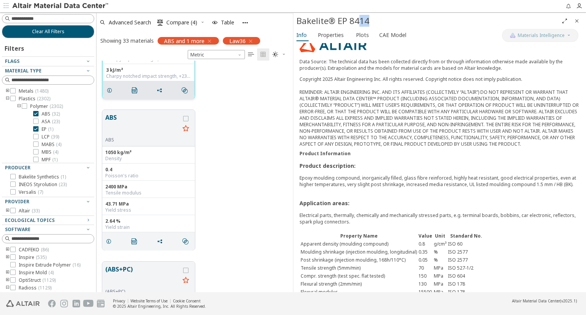
scroll to position [114, 0]
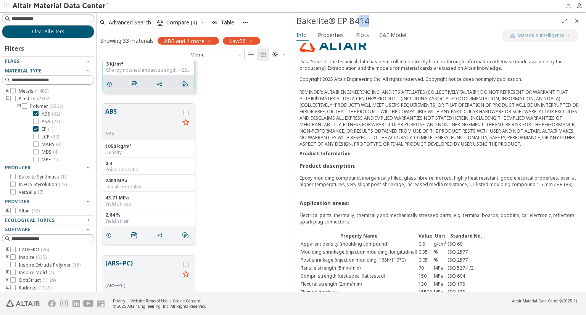
click at [144, 122] on button "ABS" at bounding box center [142, 119] width 74 height 24
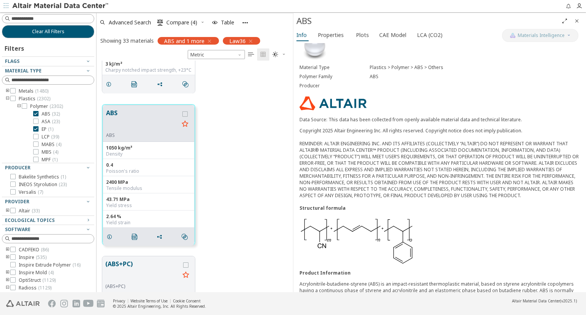
scroll to position [36, 0]
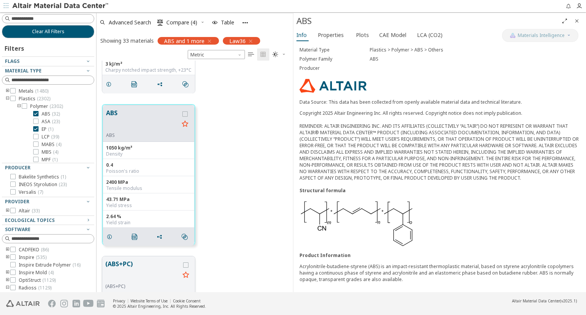
click at [138, 264] on button "(ABS+PC)" at bounding box center [142, 272] width 74 height 24
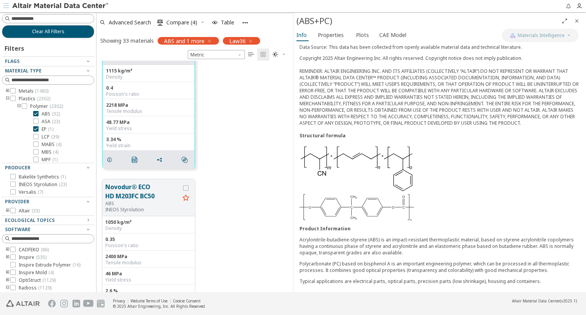
scroll to position [381, 0]
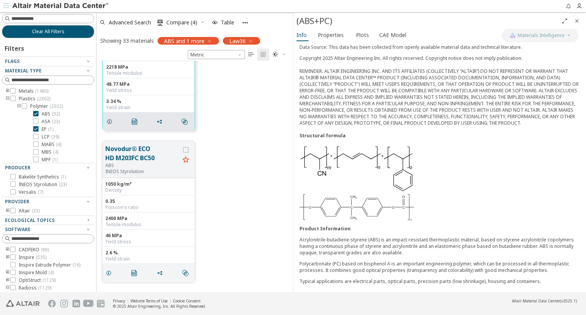
click at [158, 166] on div "ABS" at bounding box center [142, 166] width 74 height 6
click at [139, 155] on button "Novodur® ECO HD M203FC BC50" at bounding box center [142, 153] width 74 height 18
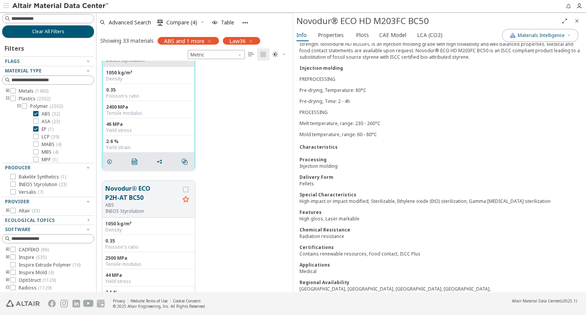
scroll to position [533, 0]
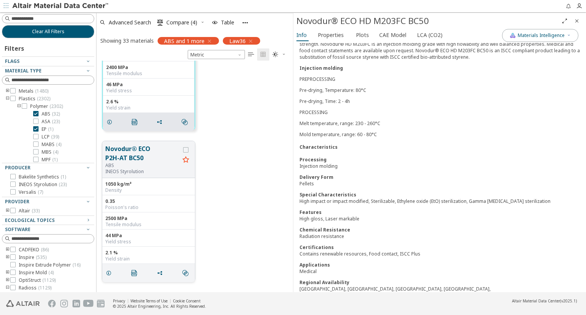
click at [138, 151] on button "Novodur® ECO P2H-AT BC50" at bounding box center [142, 153] width 74 height 18
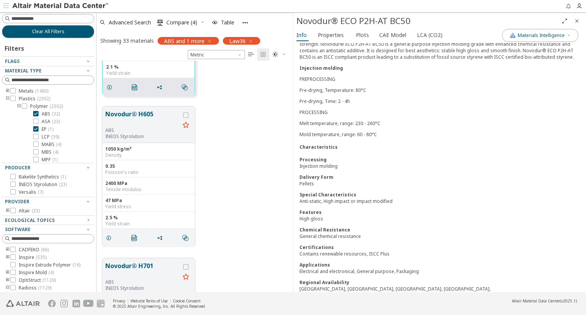
scroll to position [723, 0]
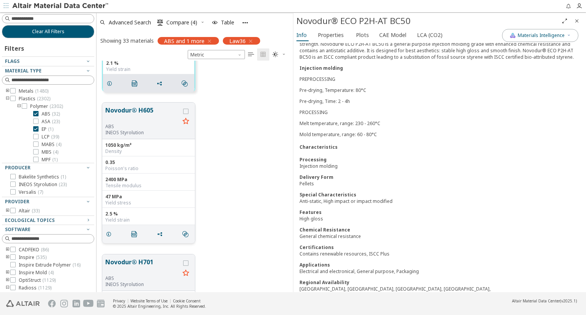
click at [131, 110] on button "Novodur® H605" at bounding box center [142, 115] width 74 height 18
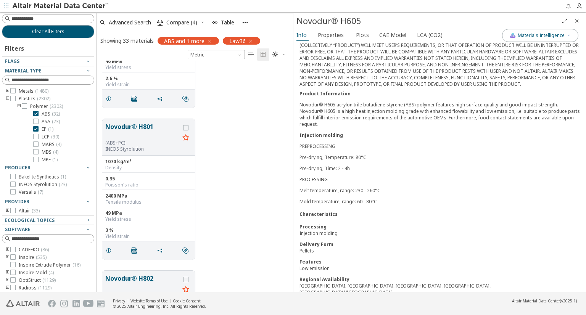
scroll to position [1142, 0]
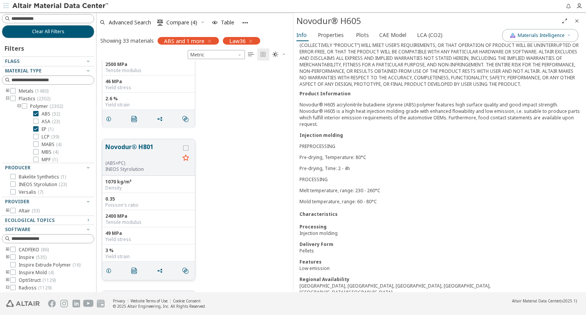
click at [147, 156] on button "Novodur® H801" at bounding box center [142, 151] width 74 height 18
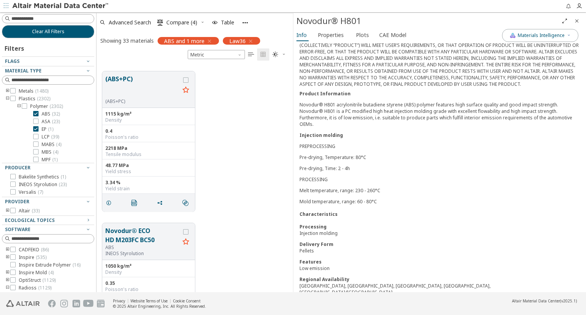
scroll to position [264, 0]
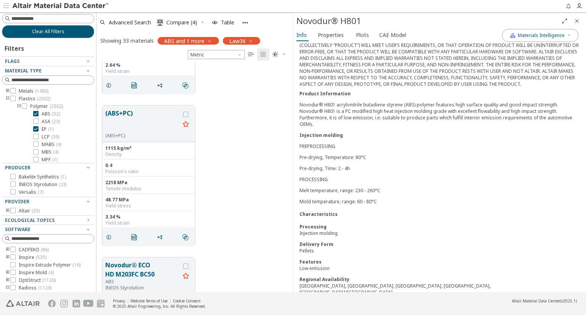
click at [153, 133] on div "(ABS+PC)" at bounding box center [142, 136] width 74 height 6
click at [140, 117] on button "(ABS+PC)" at bounding box center [142, 121] width 74 height 24
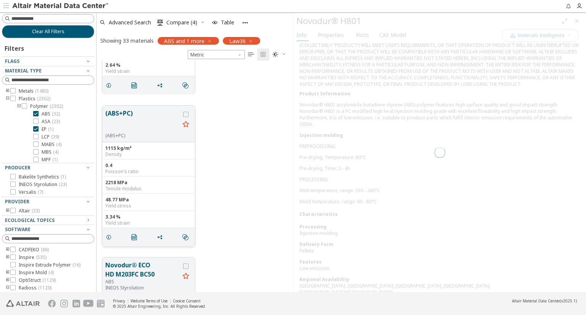
scroll to position [26, 0]
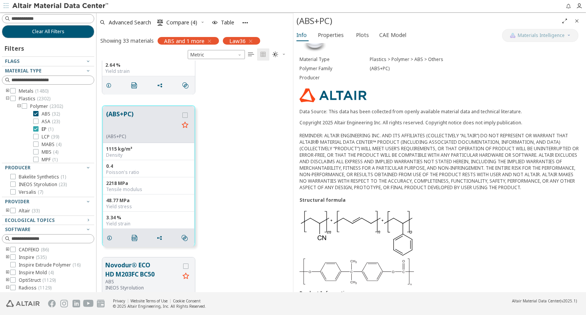
click at [35, 129] on icon at bounding box center [35, 128] width 5 height 5
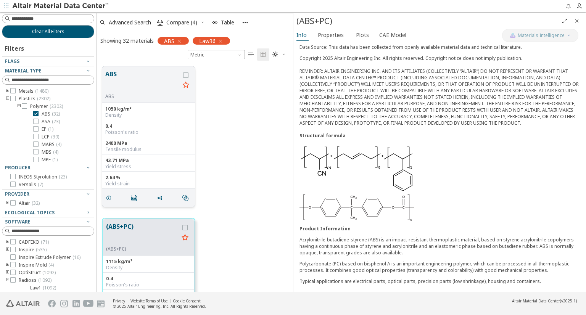
click at [150, 87] on button "ABS" at bounding box center [142, 81] width 74 height 24
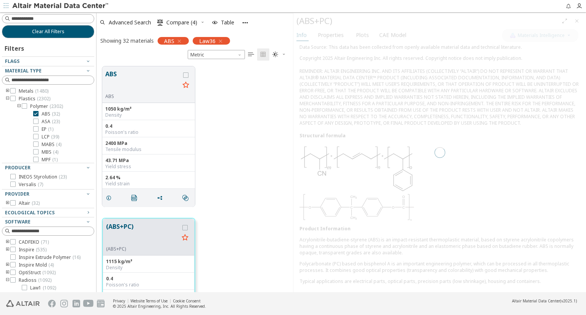
scroll to position [36, 0]
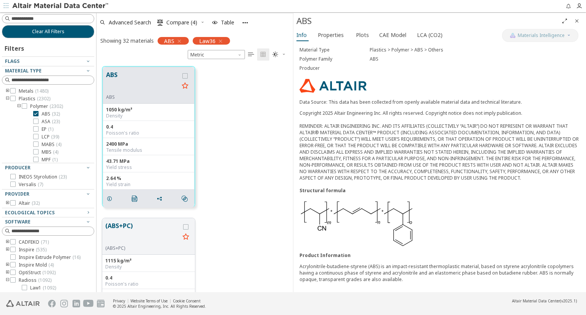
click at [141, 233] on button "(ABS+PC)" at bounding box center [142, 233] width 74 height 24
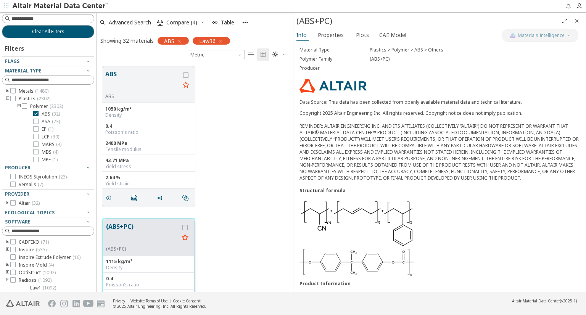
scroll to position [91, 0]
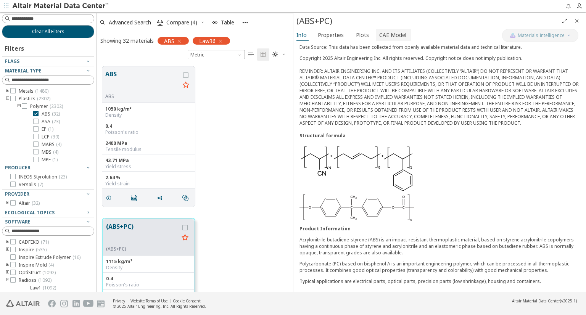
click at [390, 35] on span "CAE Model" at bounding box center [392, 35] width 27 height 12
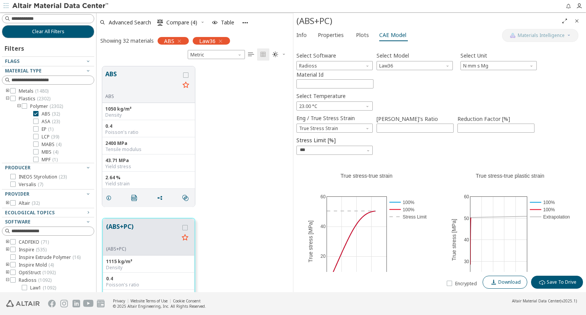
click at [499, 281] on span "Download" at bounding box center [505, 282] width 32 height 6
click at [37, 127] on icon at bounding box center [35, 128] width 5 height 5
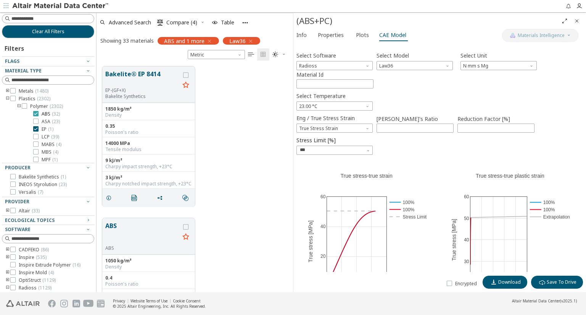
click at [35, 113] on icon at bounding box center [35, 113] width 5 height 5
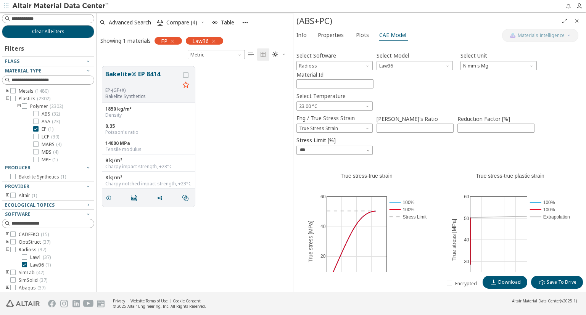
scroll to position [226, 191]
click at [129, 75] on button "Bakelite® EP 8414" at bounding box center [142, 78] width 74 height 18
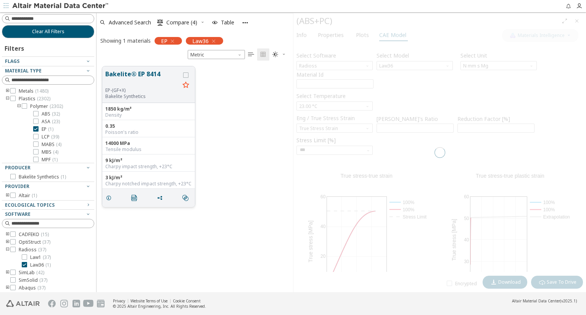
type input "****"
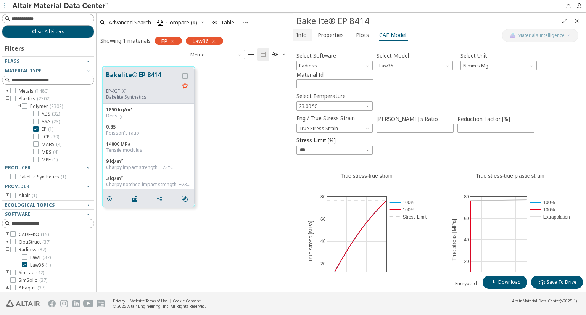
click at [300, 35] on span "Info" at bounding box center [302, 35] width 10 height 12
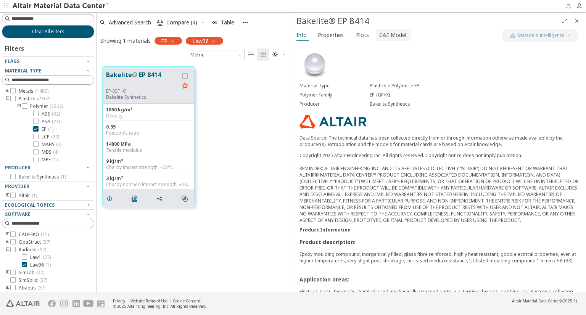
click at [392, 35] on span "CAE Model" at bounding box center [392, 35] width 27 height 12
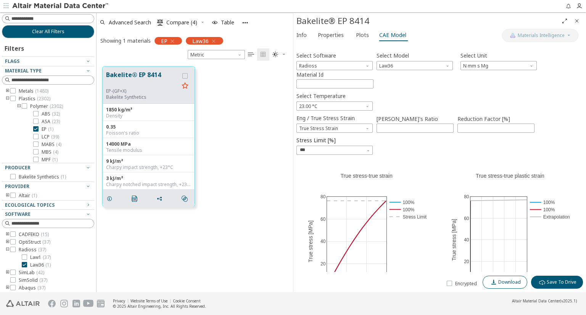
click at [507, 283] on span "Download" at bounding box center [509, 282] width 23 height 6
click at [43, 79] on input at bounding box center [48, 80] width 91 height 8
paste input "**********"
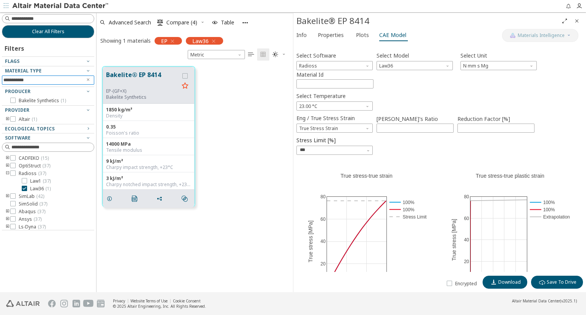
drag, startPoint x: 30, startPoint y: 79, endPoint x: 0, endPoint y: 76, distance: 29.9
click at [0, 76] on div "**********" at bounding box center [48, 152] width 96 height 280
click at [43, 79] on input "**********" at bounding box center [42, 80] width 79 height 8
type input "**********"
click at [302, 35] on span "Info" at bounding box center [302, 35] width 10 height 12
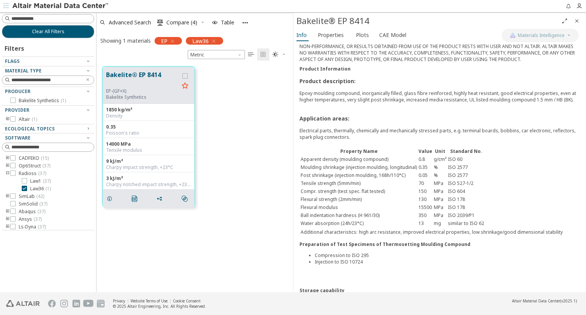
scroll to position [191, 0]
